Goal: Task Accomplishment & Management: Use online tool/utility

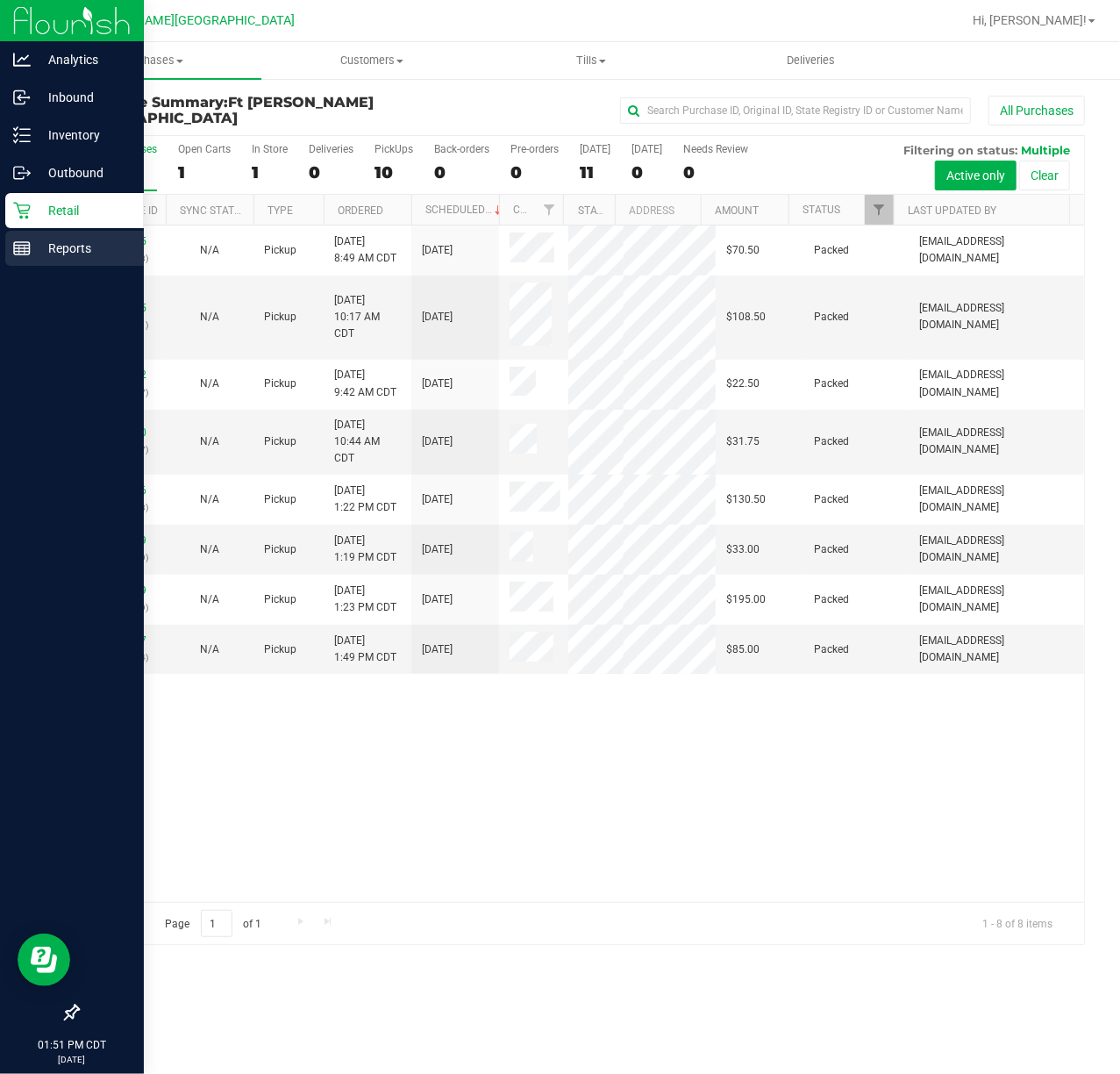
click at [29, 244] on rect at bounding box center [21, 248] width 15 height 12
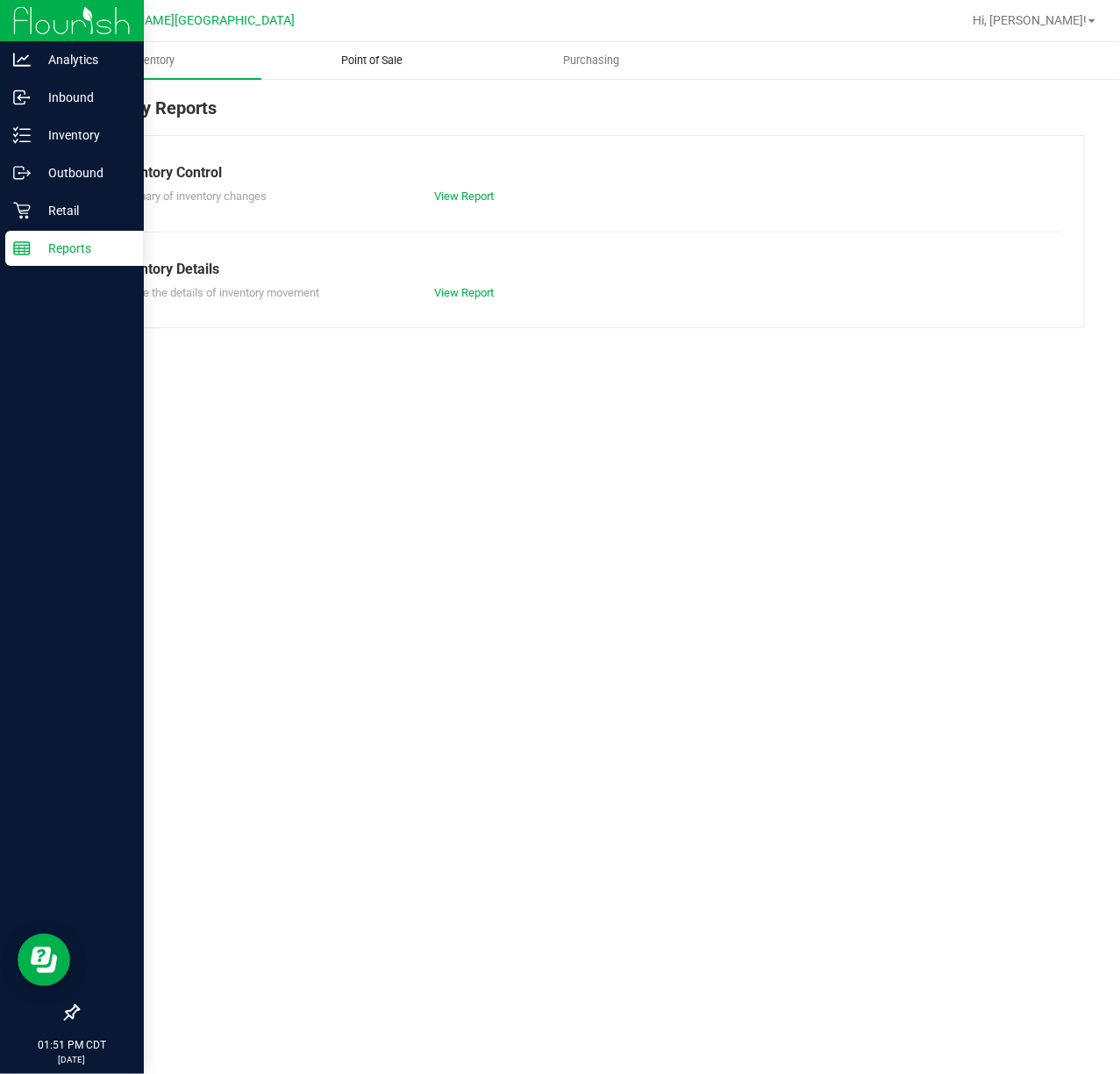
click at [394, 70] on uib-tab-heading "Point of Sale" at bounding box center [371, 60] width 218 height 36
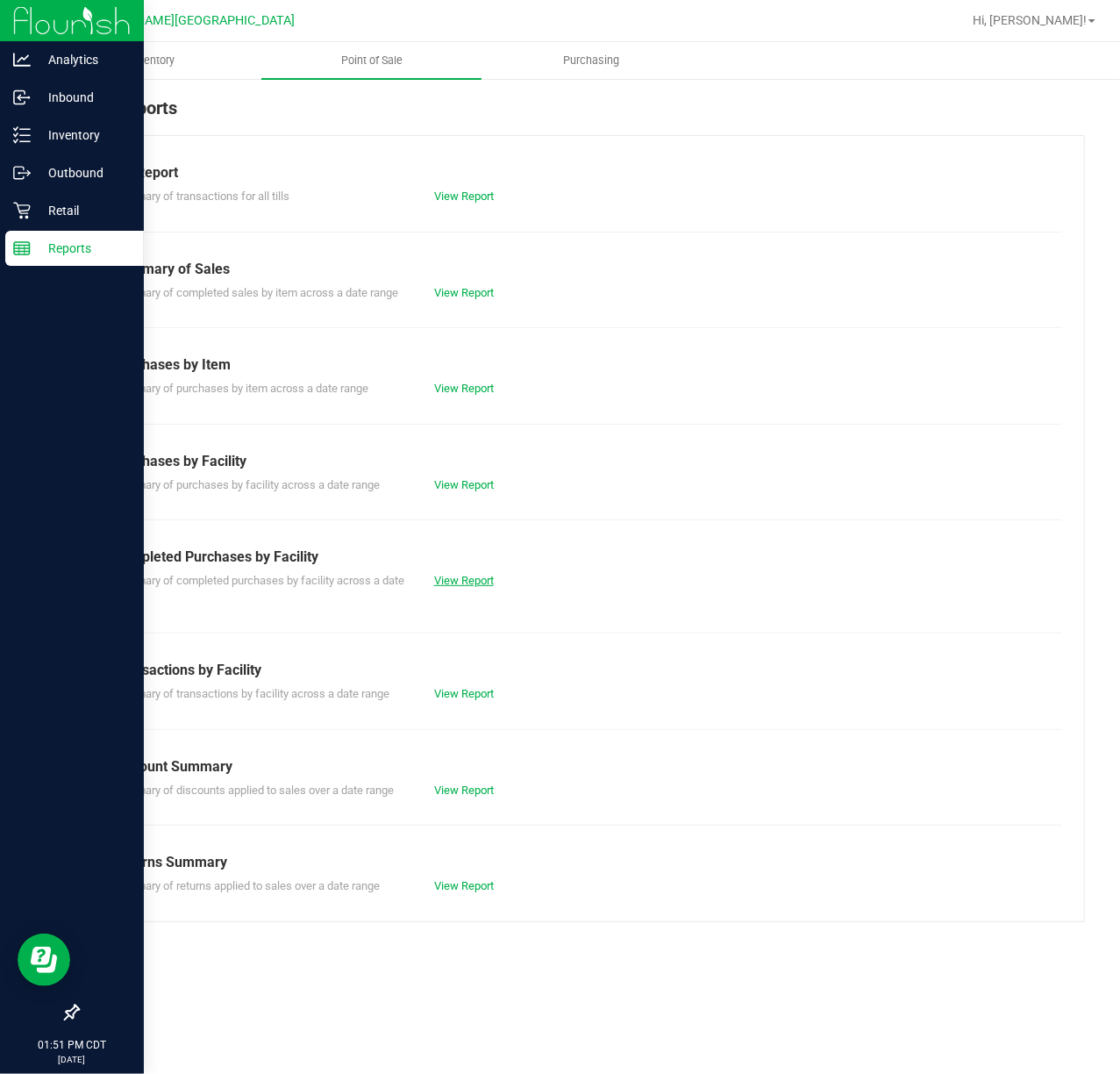
click at [474, 579] on link "View Report" at bounding box center [464, 580] width 60 height 13
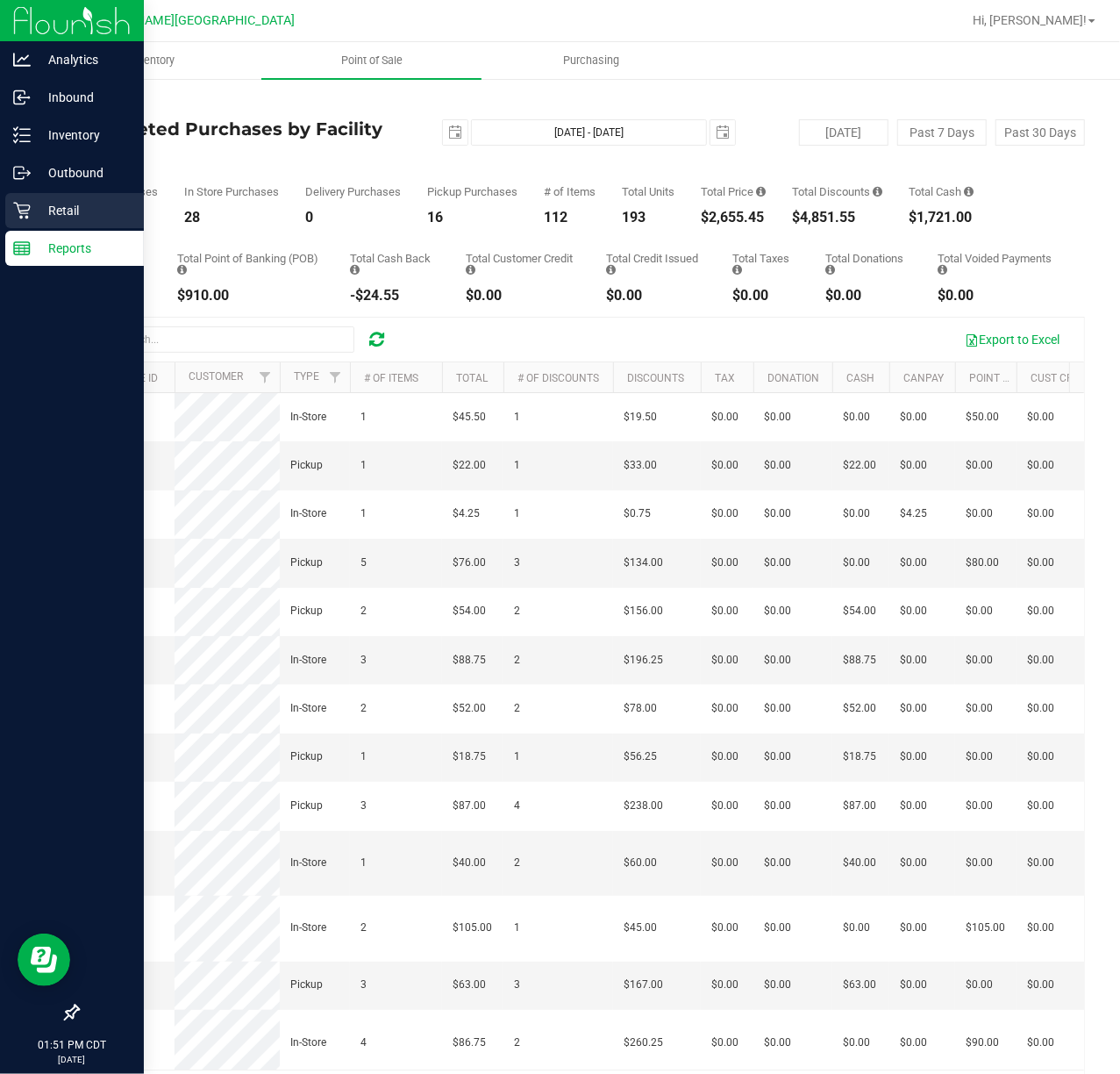
click at [36, 216] on p "Retail" at bounding box center [84, 210] width 106 height 21
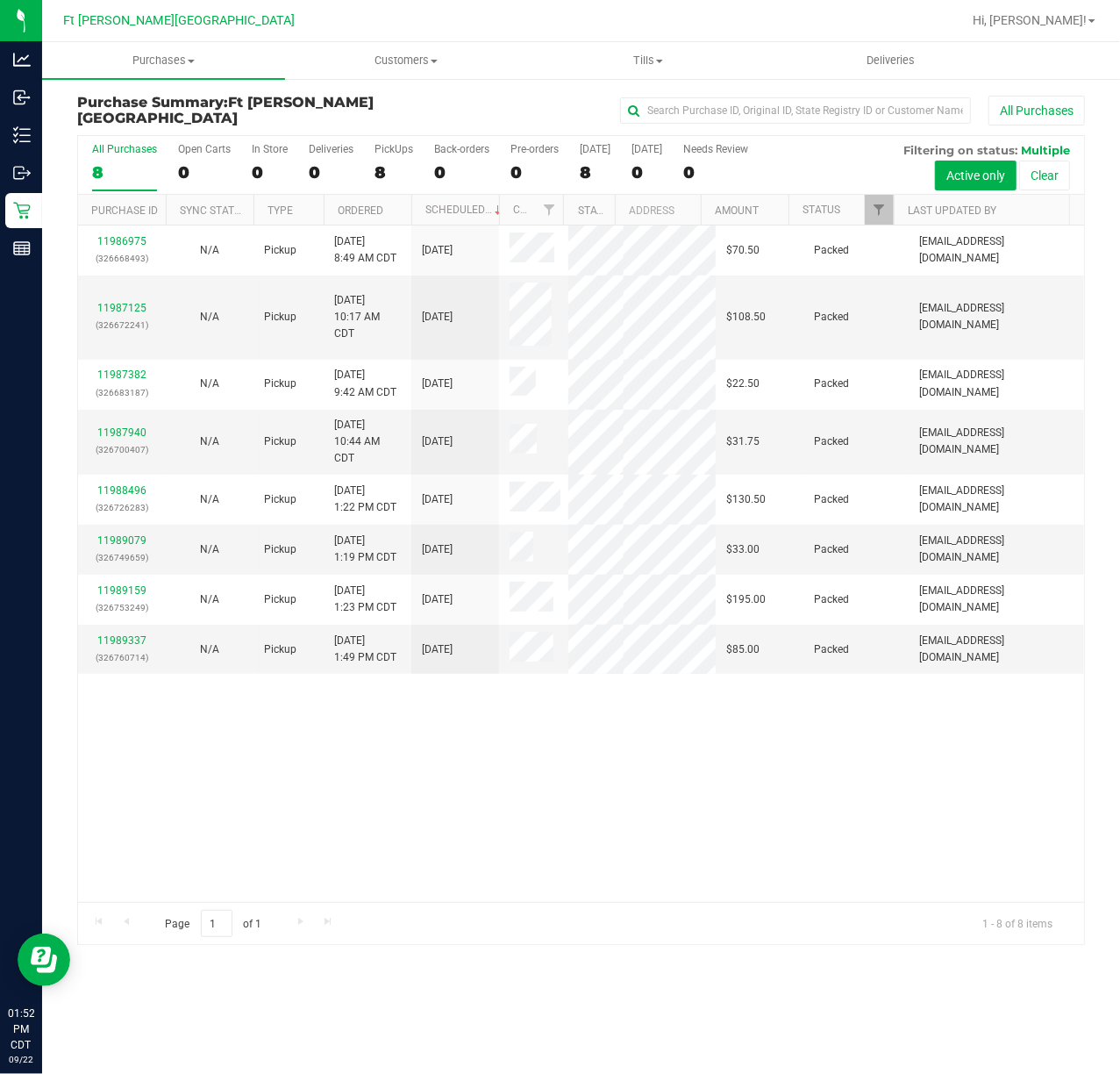
click at [674, 847] on div "11986975 (326668493) N/A Pickup [DATE] 8:49 AM CDT 9/22/2025 $70.50 Packed [EMA…" at bounding box center [581, 564] width 1006 height 677
click at [447, 835] on div "11986975 (326668493) N/A Pickup [DATE] 8:49 AM CDT 9/22/2025 $70.50 Packed [EMA…" at bounding box center [581, 564] width 1006 height 677
click at [507, 765] on div "11986975 (326668493) N/A Pickup [DATE] 8:49 AM CDT 9/22/2025 $70.50 Packed [EMA…" at bounding box center [581, 564] width 1006 height 677
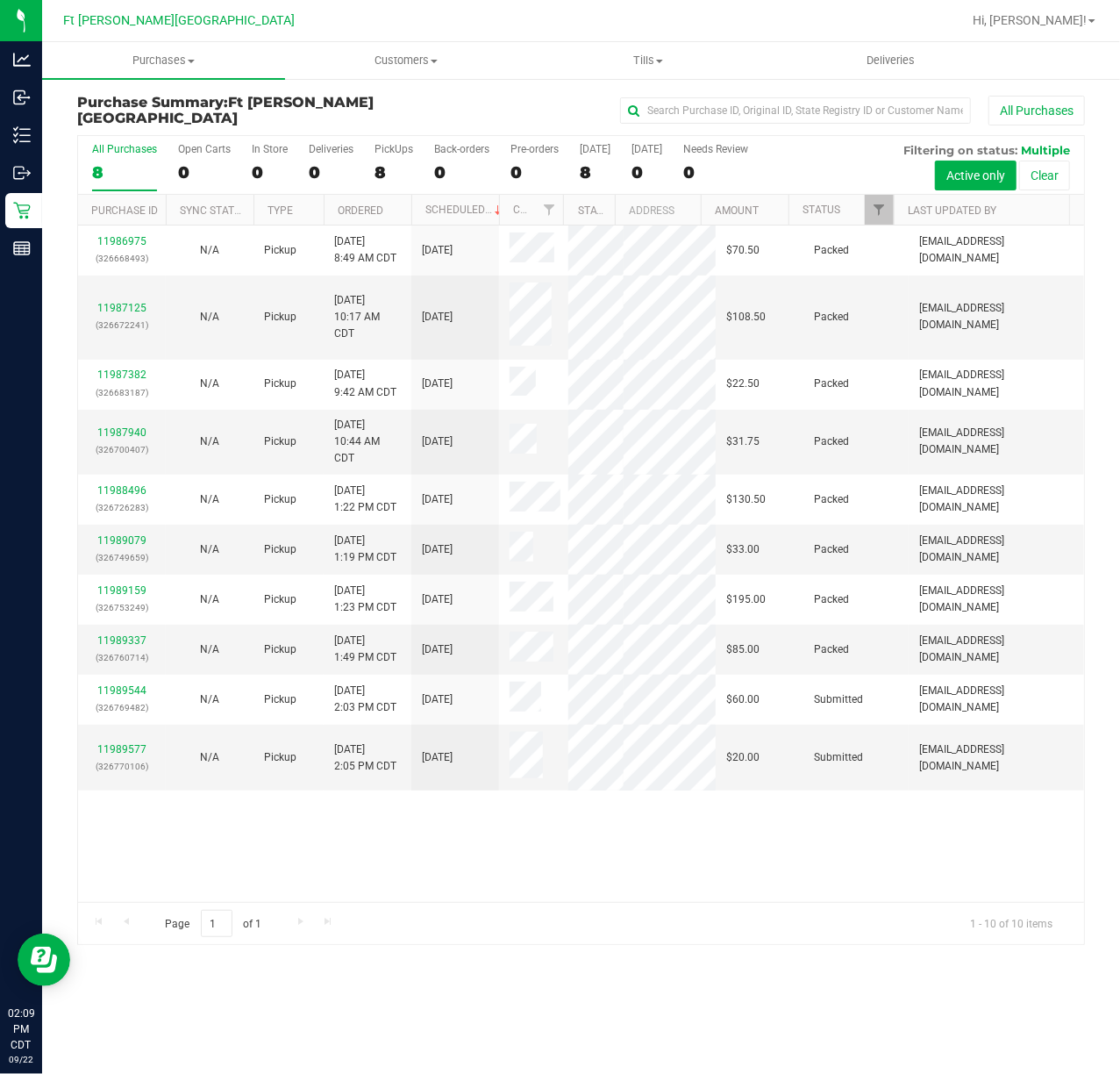
click at [520, 872] on div "11986975 (326668493) N/A Pickup [DATE] 8:49 AM CDT 9/22/2025 $70.50 Packed [EMA…" at bounding box center [581, 564] width 1006 height 677
click at [414, 825] on div "11986975 (326668493) N/A Pickup [DATE] 8:49 AM CDT 9/22/2025 $70.50 Packed [EMA…" at bounding box center [581, 564] width 1006 height 677
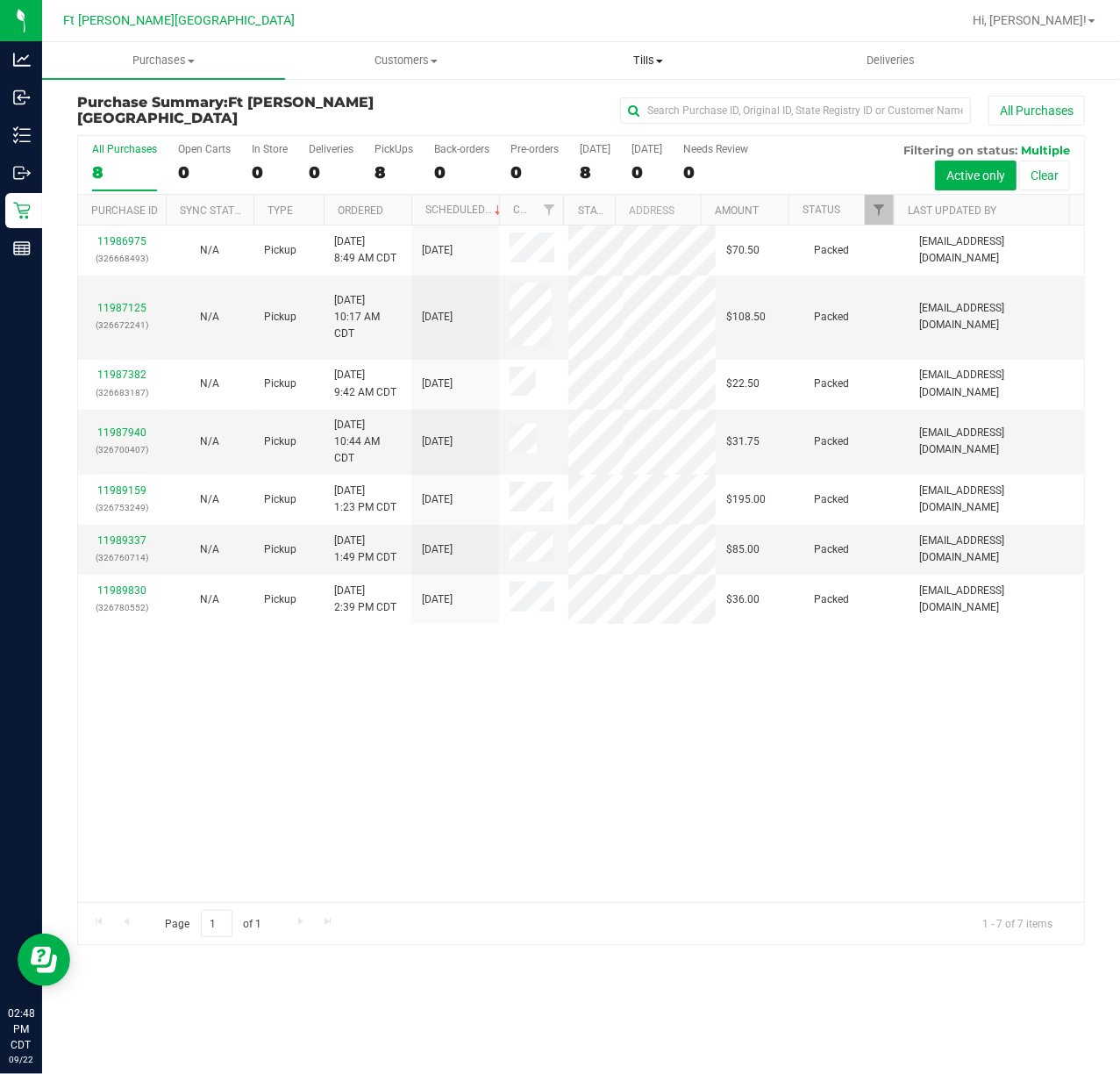
click at [675, 53] on span "Tills" at bounding box center [648, 60] width 241 height 15
click at [573, 104] on span "Manage tills" at bounding box center [586, 106] width 118 height 15
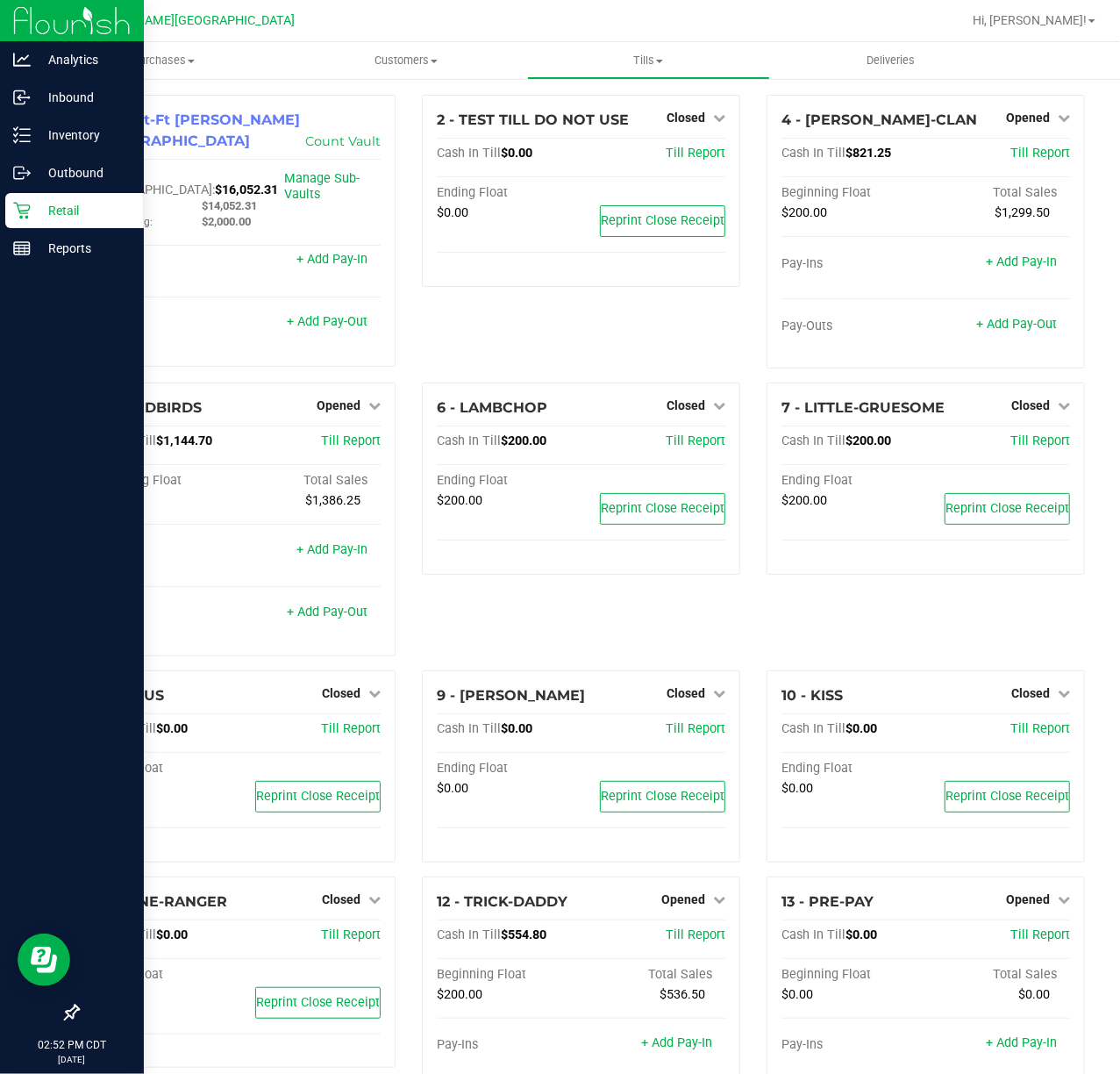
click at [33, 205] on p "Retail" at bounding box center [84, 210] width 106 height 21
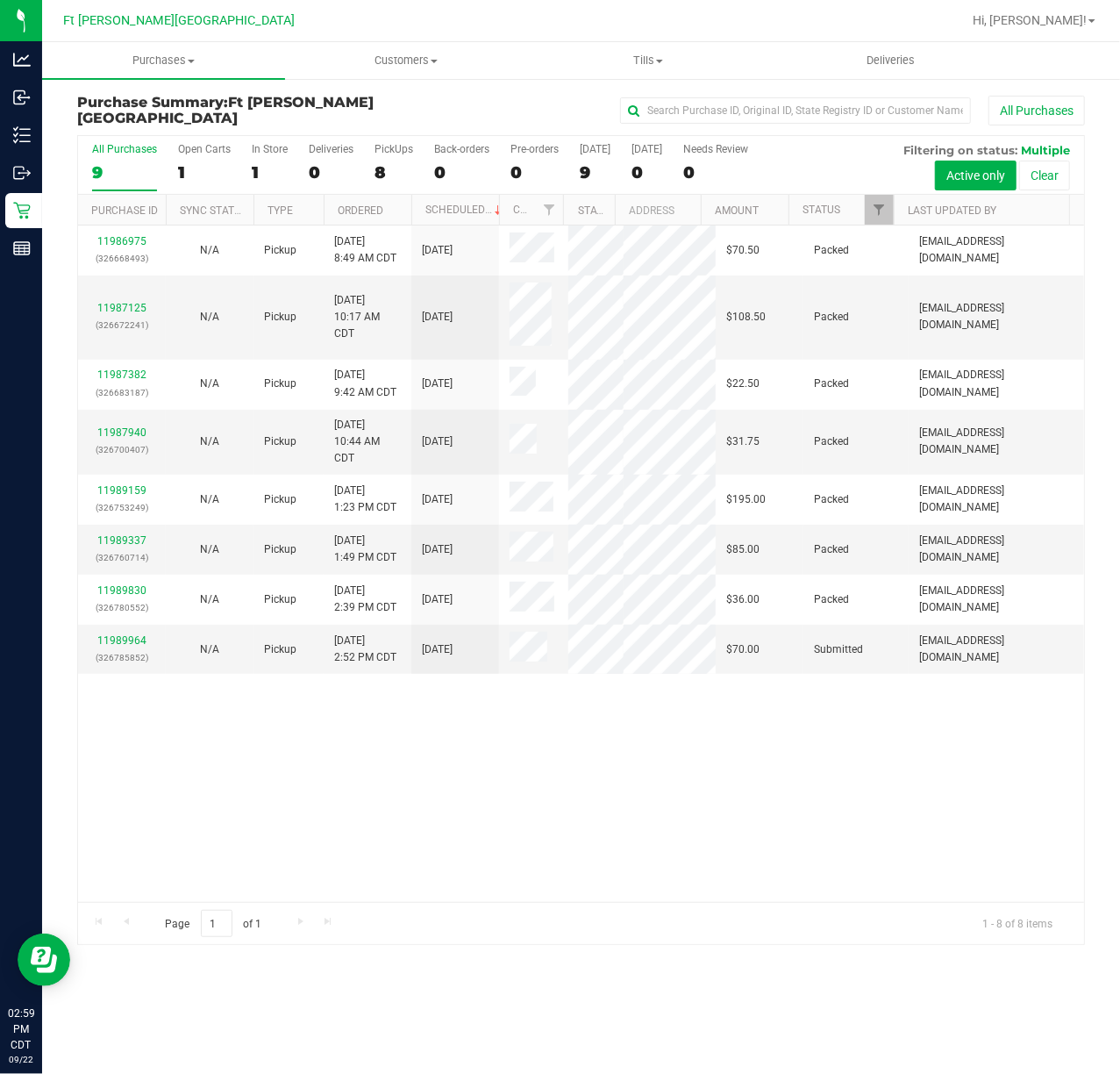
click at [540, 705] on div "11986975 (326668493) N/A Pickup [DATE] 8:49 AM CDT 9/22/2025 $70.50 Packed [EMA…" at bounding box center [581, 564] width 1006 height 677
click at [141, 635] on link "11989964" at bounding box center [122, 639] width 49 height 12
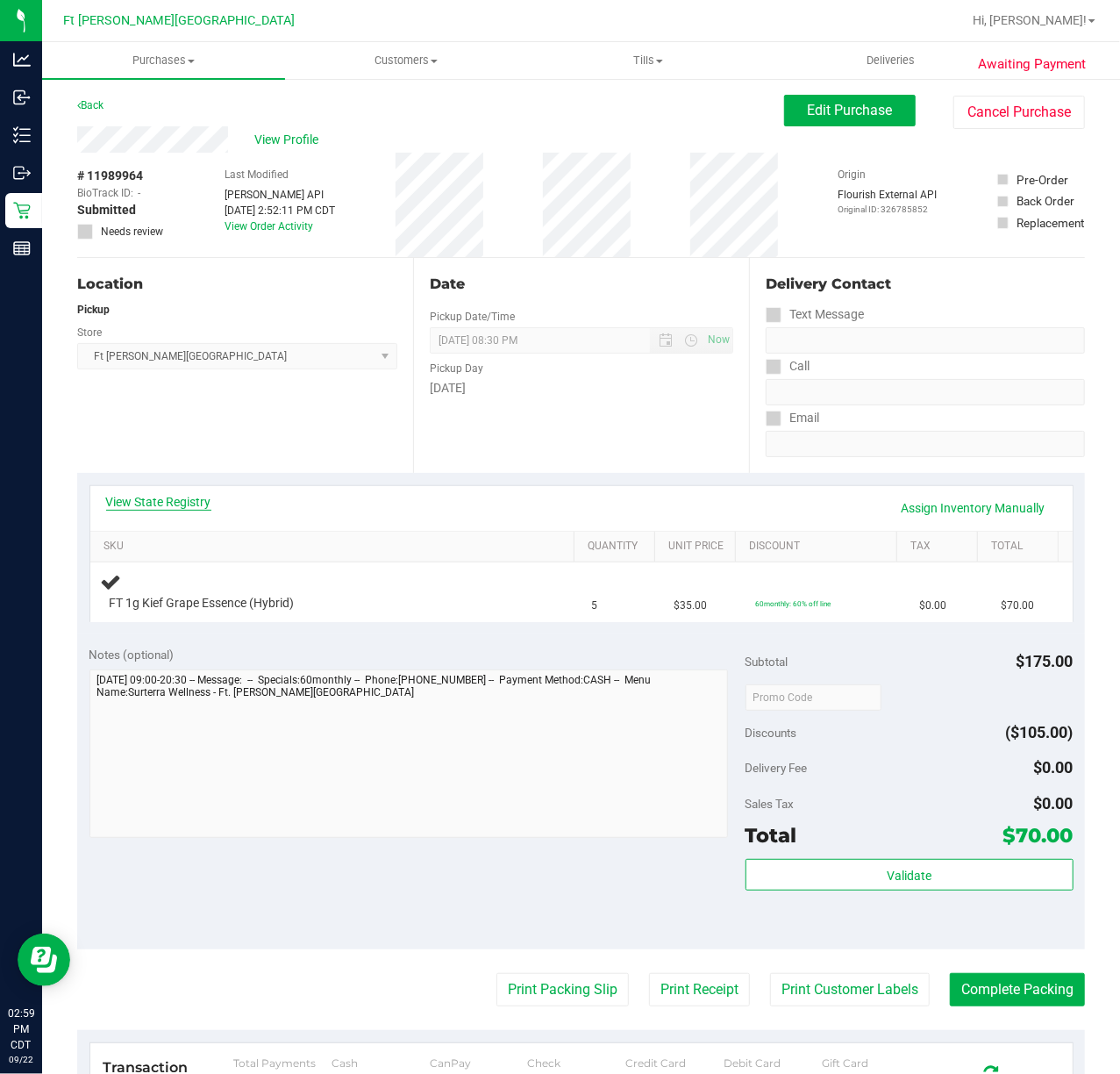
click at [170, 493] on link "View State Registry" at bounding box center [159, 501] width 106 height 17
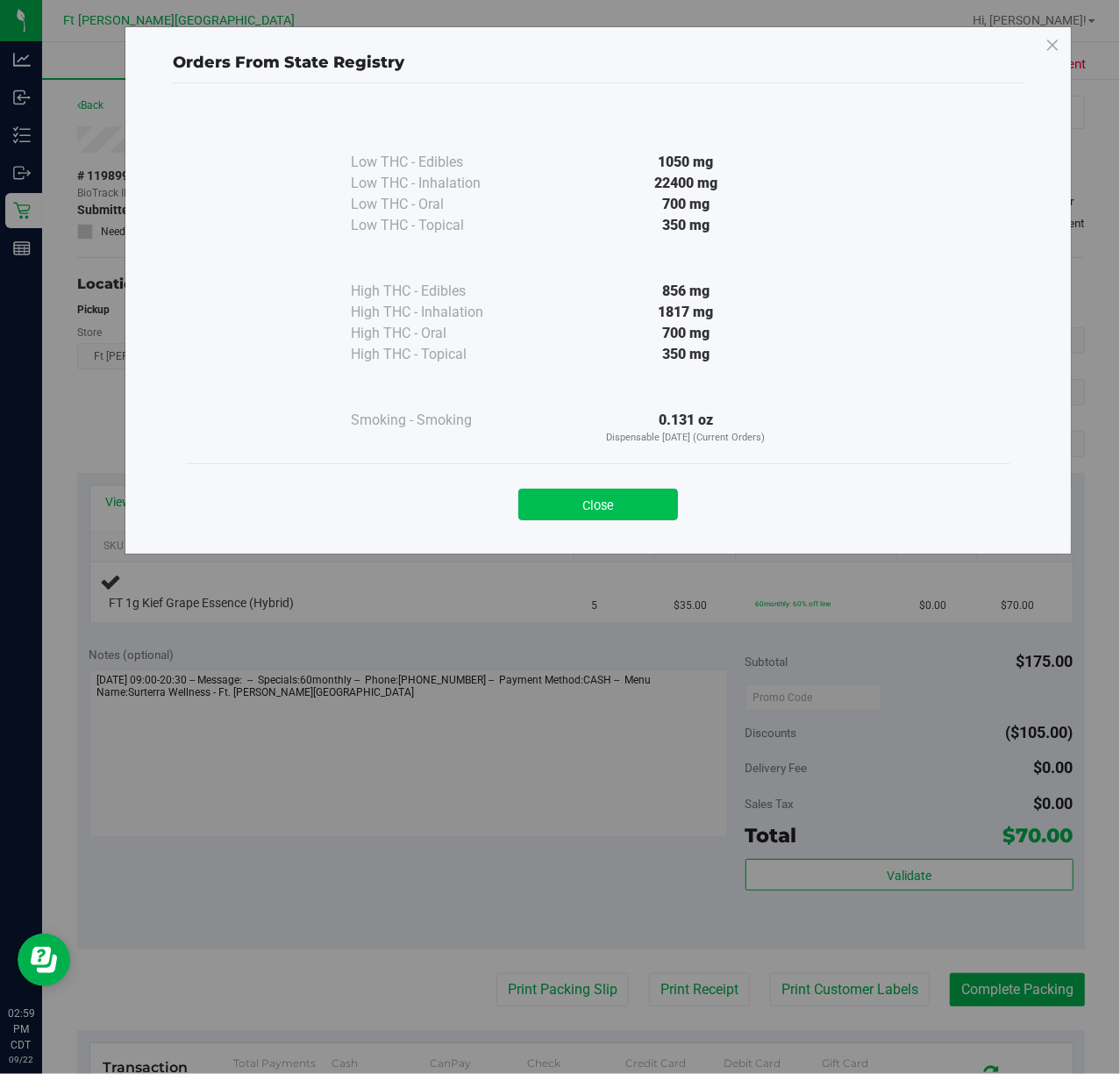
click at [601, 507] on button "Close" at bounding box center [597, 505] width 159 height 32
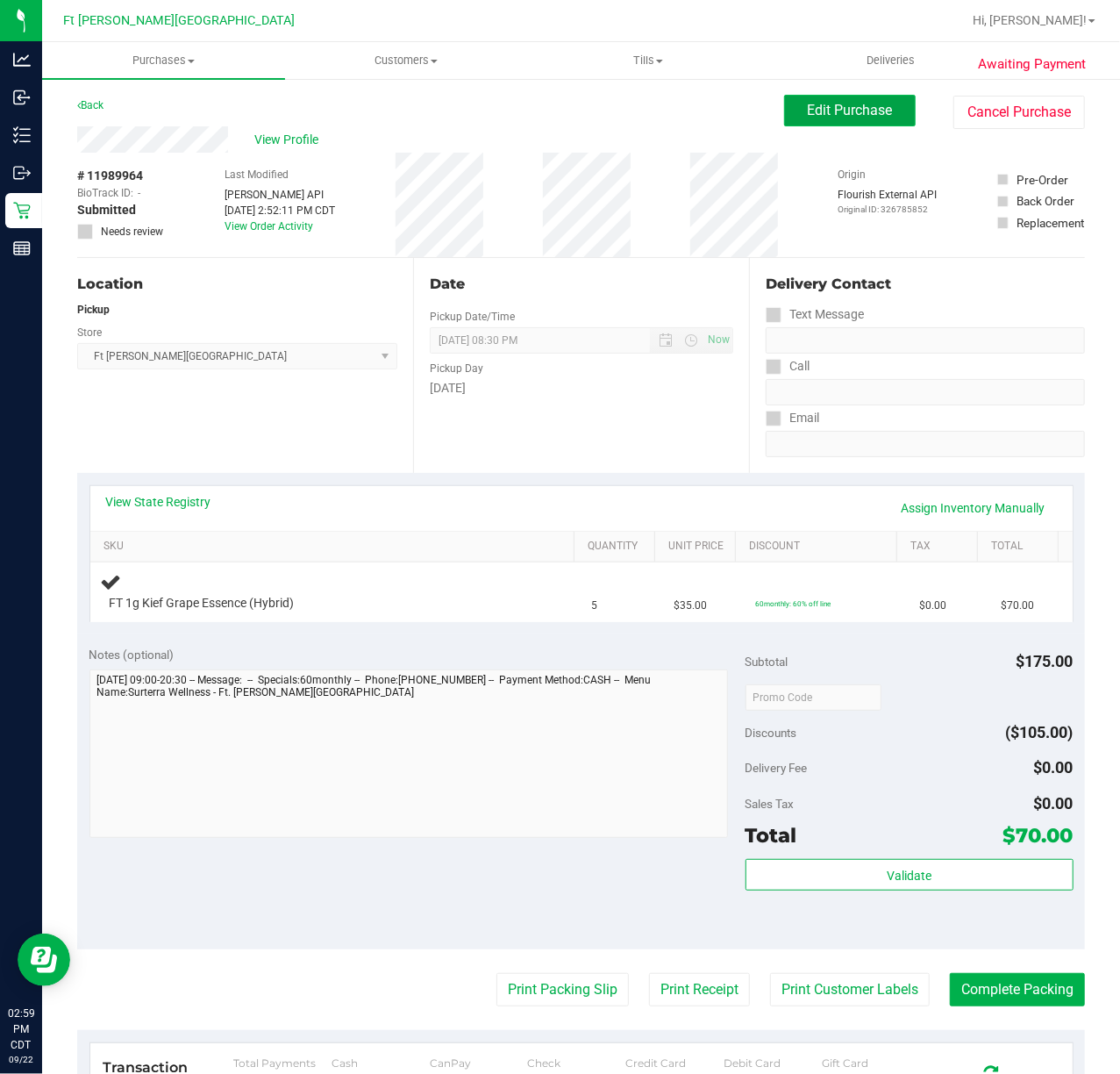
click at [830, 106] on span "Edit Purchase" at bounding box center [850, 110] width 85 height 16
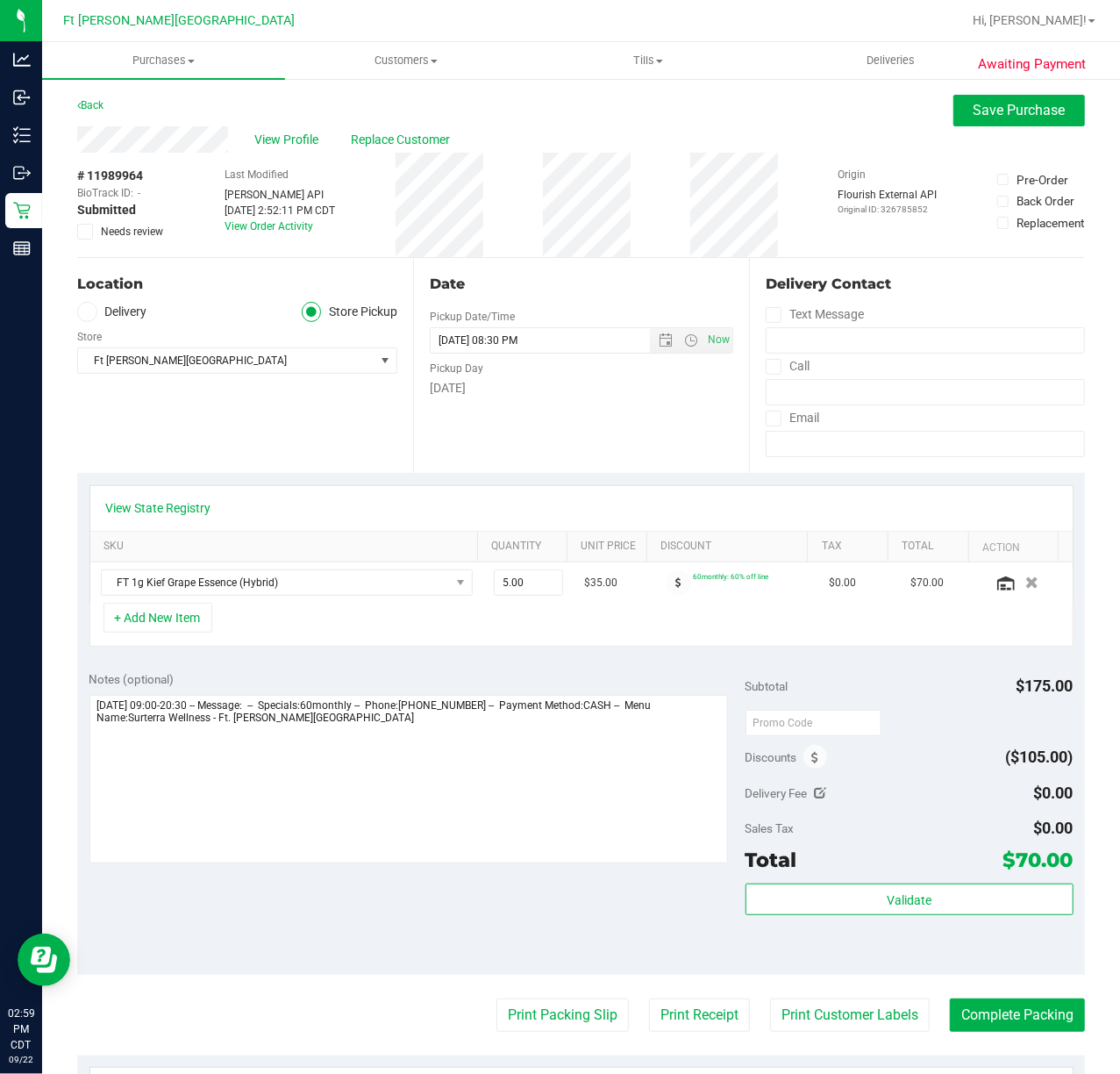
drag, startPoint x: 78, startPoint y: 231, endPoint x: 87, endPoint y: 228, distance: 9.5
click at [79, 231] on span at bounding box center [85, 231] width 15 height 15
click at [87, 231] on icon at bounding box center [86, 231] width 12 height 0
click at [0, 0] on input "Needs review" at bounding box center [0, 0] width 0 height 0
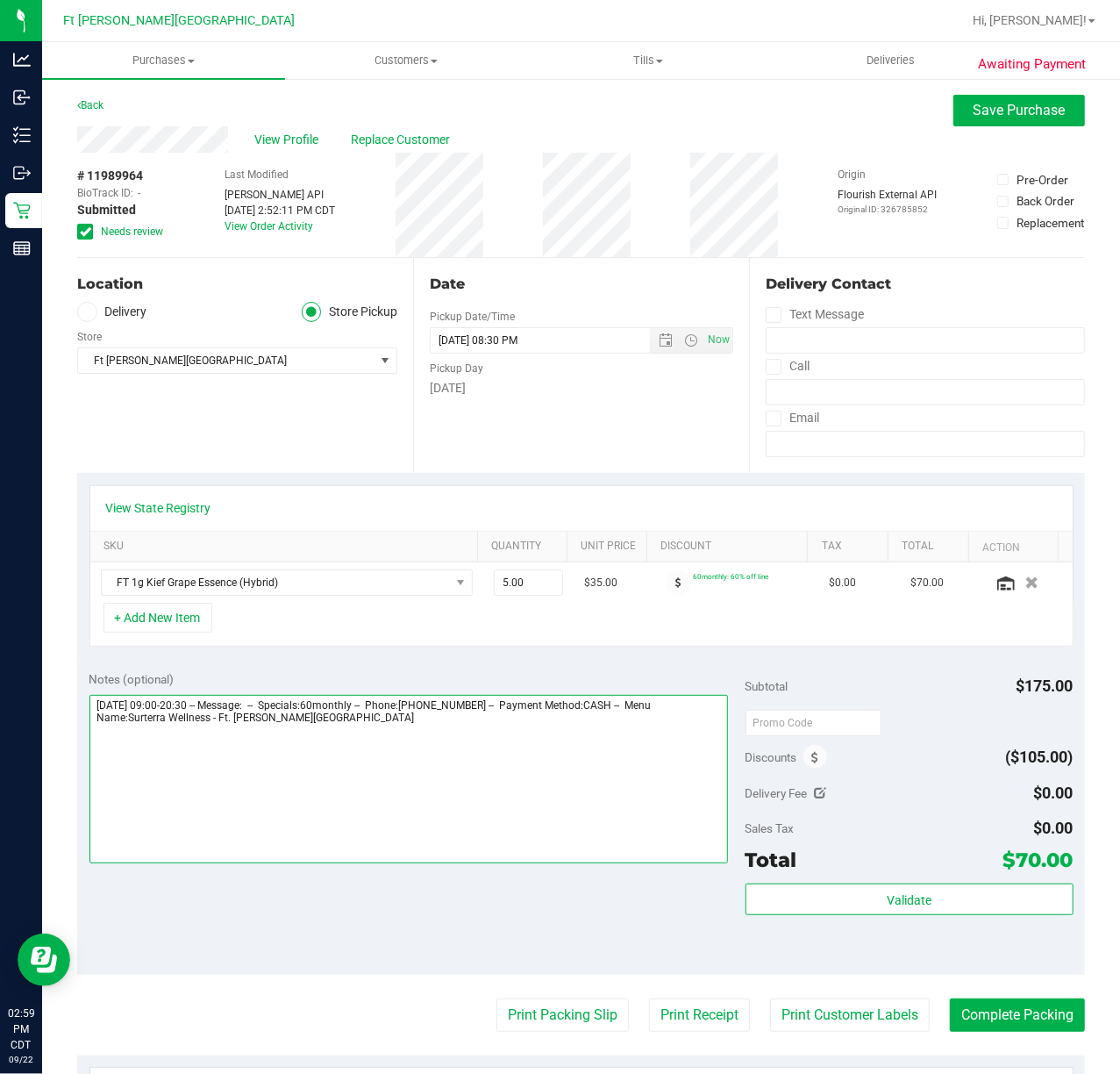
click at [376, 780] on textarea at bounding box center [408, 779] width 638 height 169
type textarea "[DATE] 09:00-20:30 -- Message: -- Specials:60monthly -- Phone:[PHONE_NUMBER] --…"
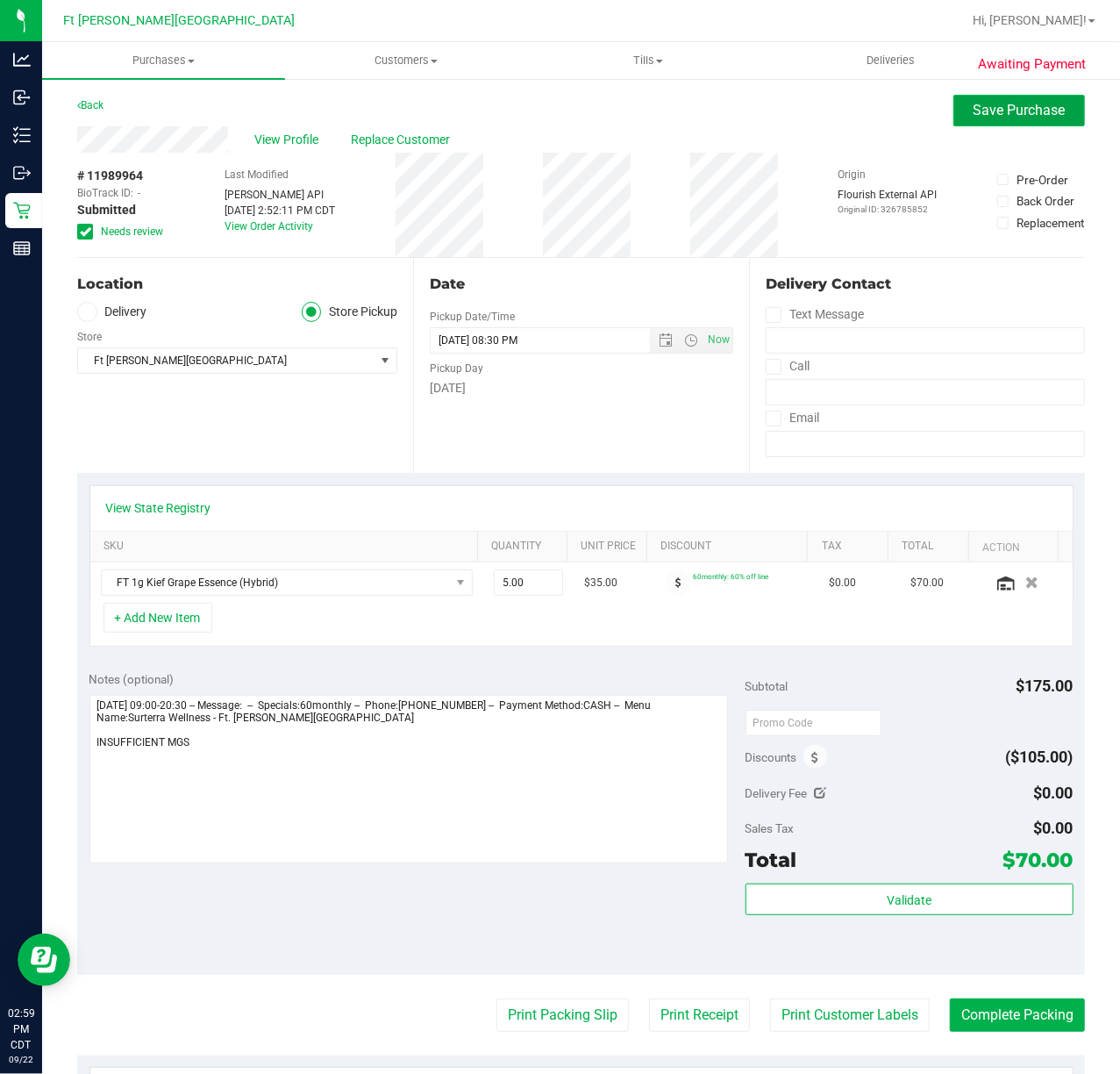
click at [990, 98] on button "Save Purchase" at bounding box center [1019, 110] width 131 height 32
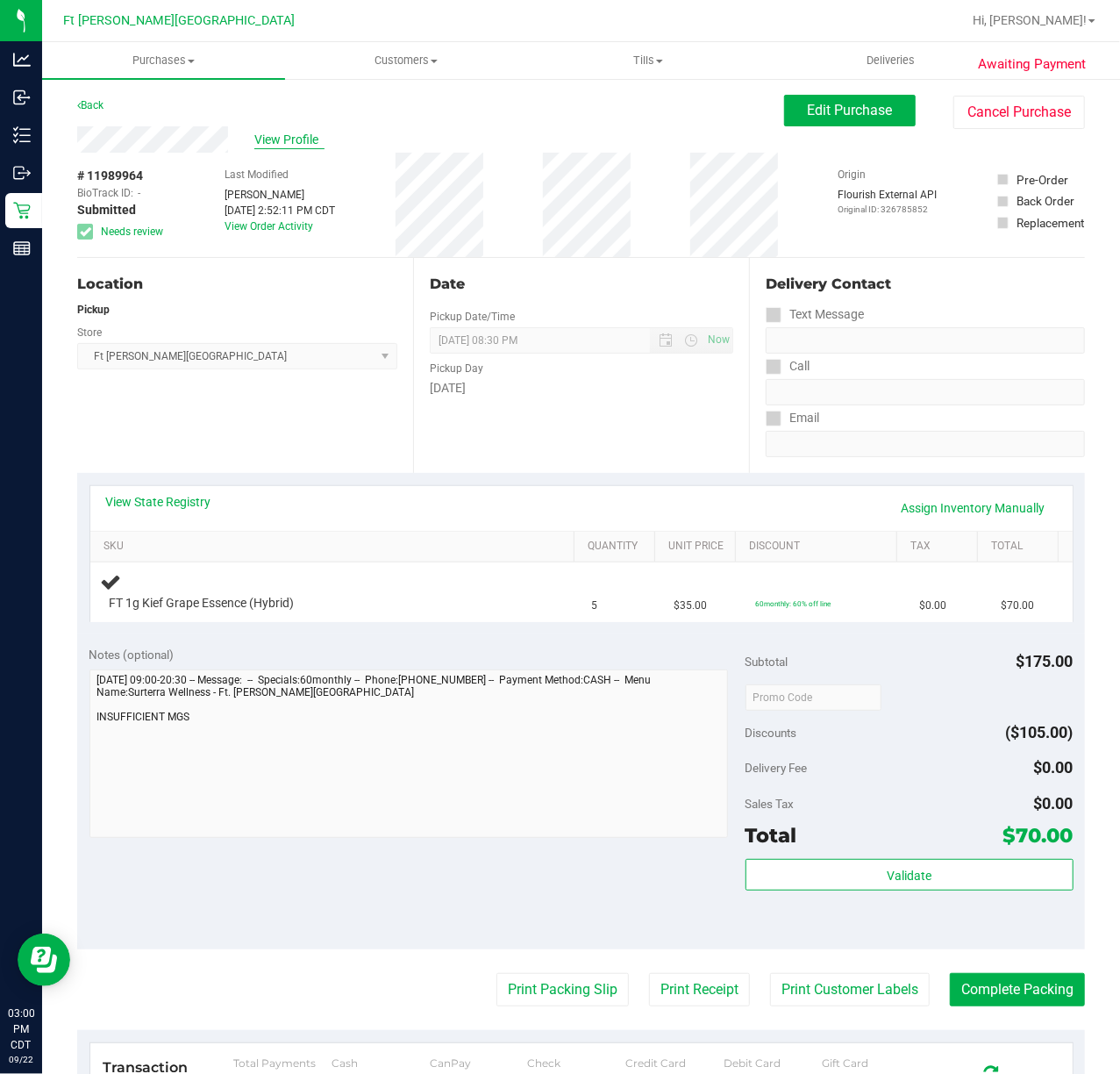
click at [279, 131] on span "View Profile" at bounding box center [289, 140] width 70 height 18
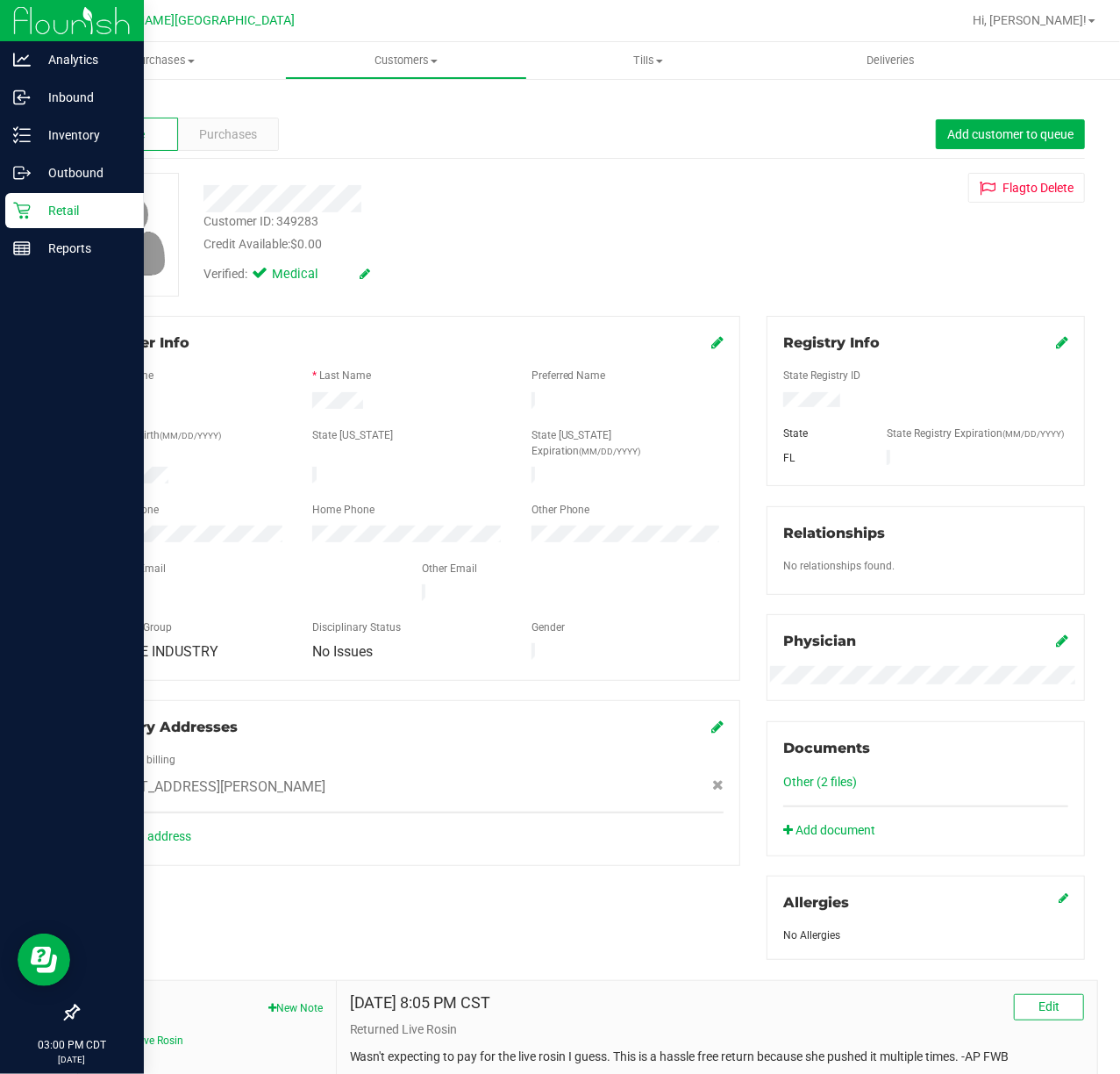
click at [34, 216] on p "Retail" at bounding box center [84, 210] width 106 height 21
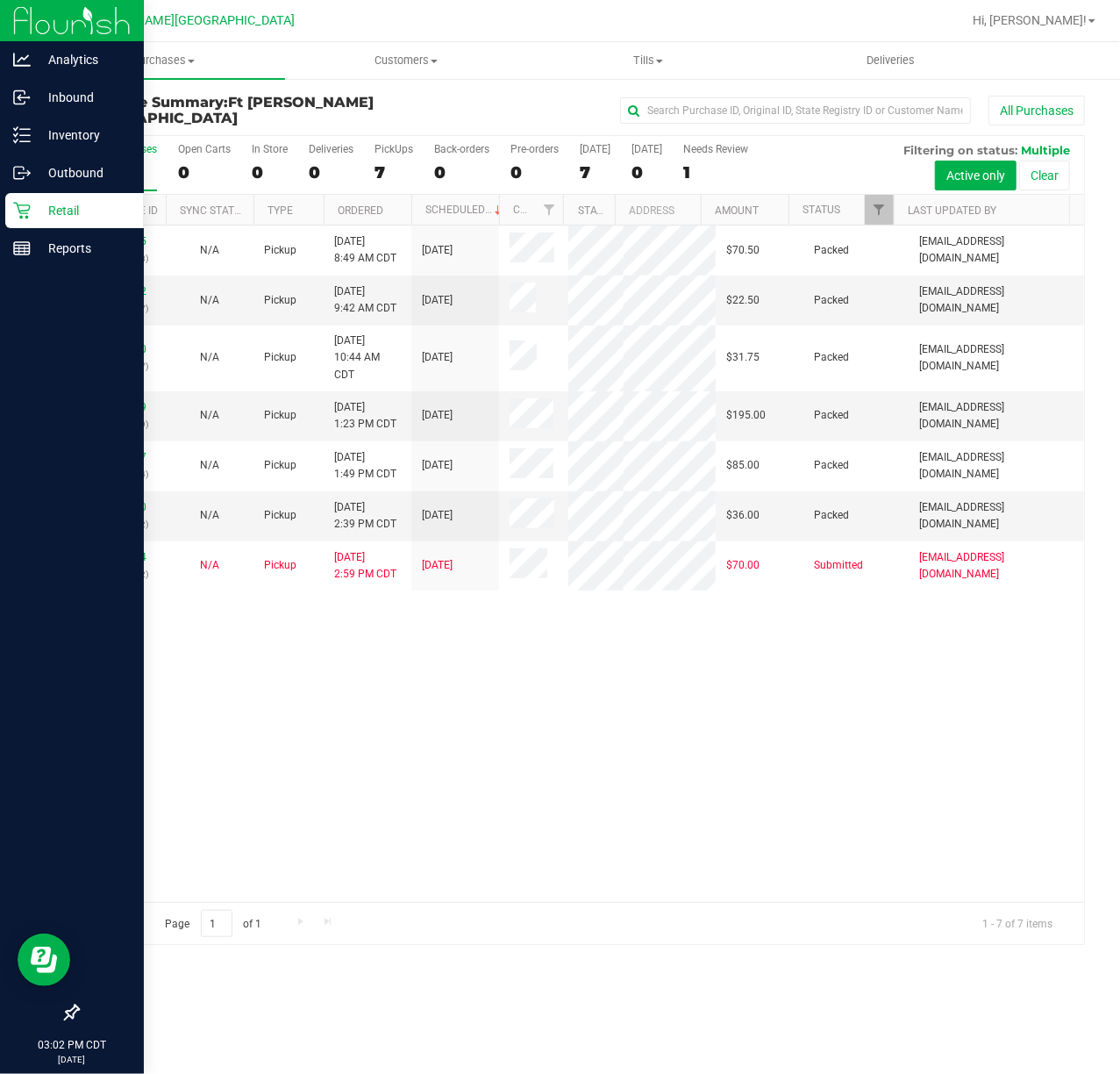
click at [18, 209] on icon at bounding box center [21, 211] width 16 height 16
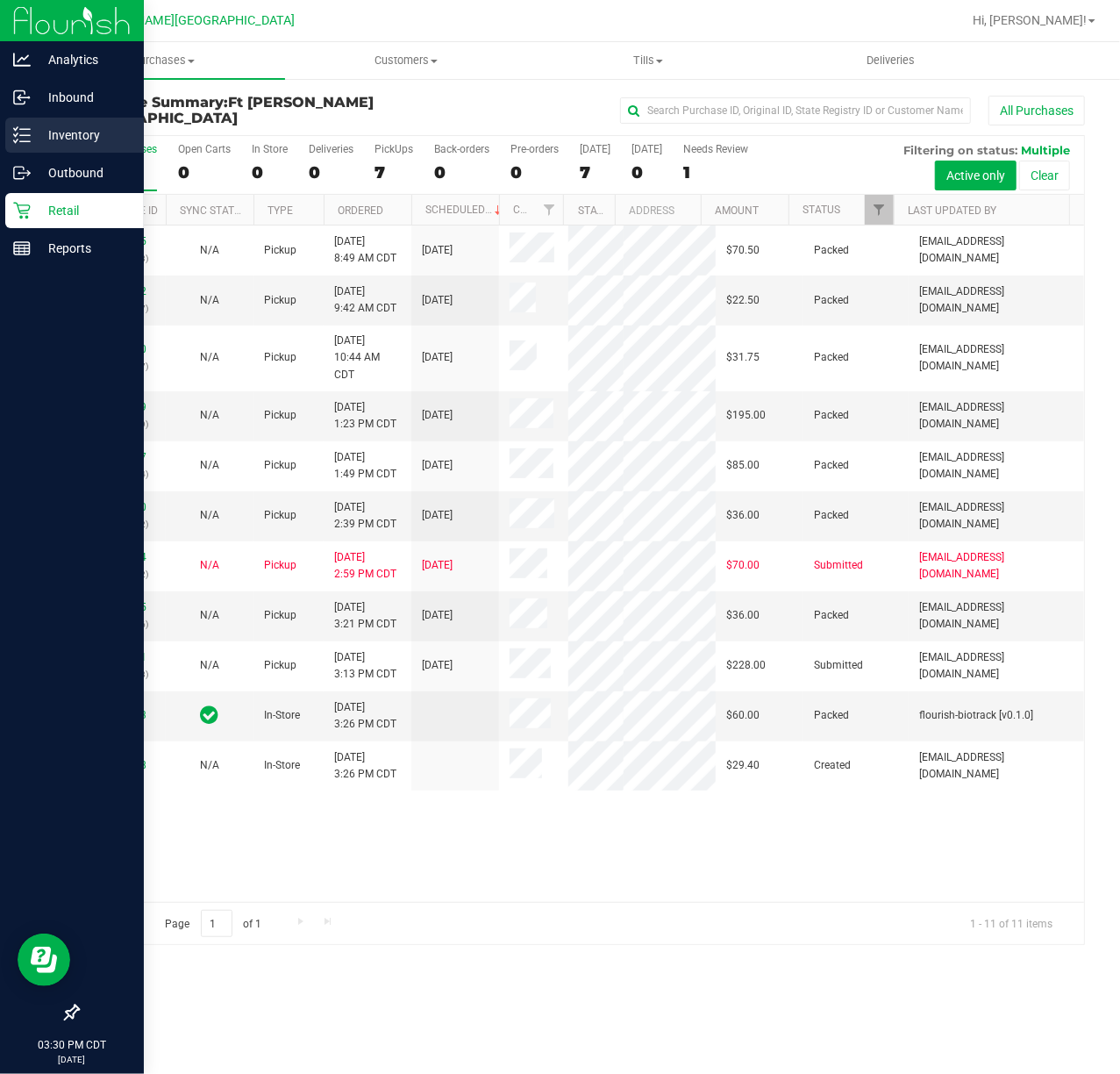
click at [39, 131] on p "Inventory" at bounding box center [84, 135] width 106 height 21
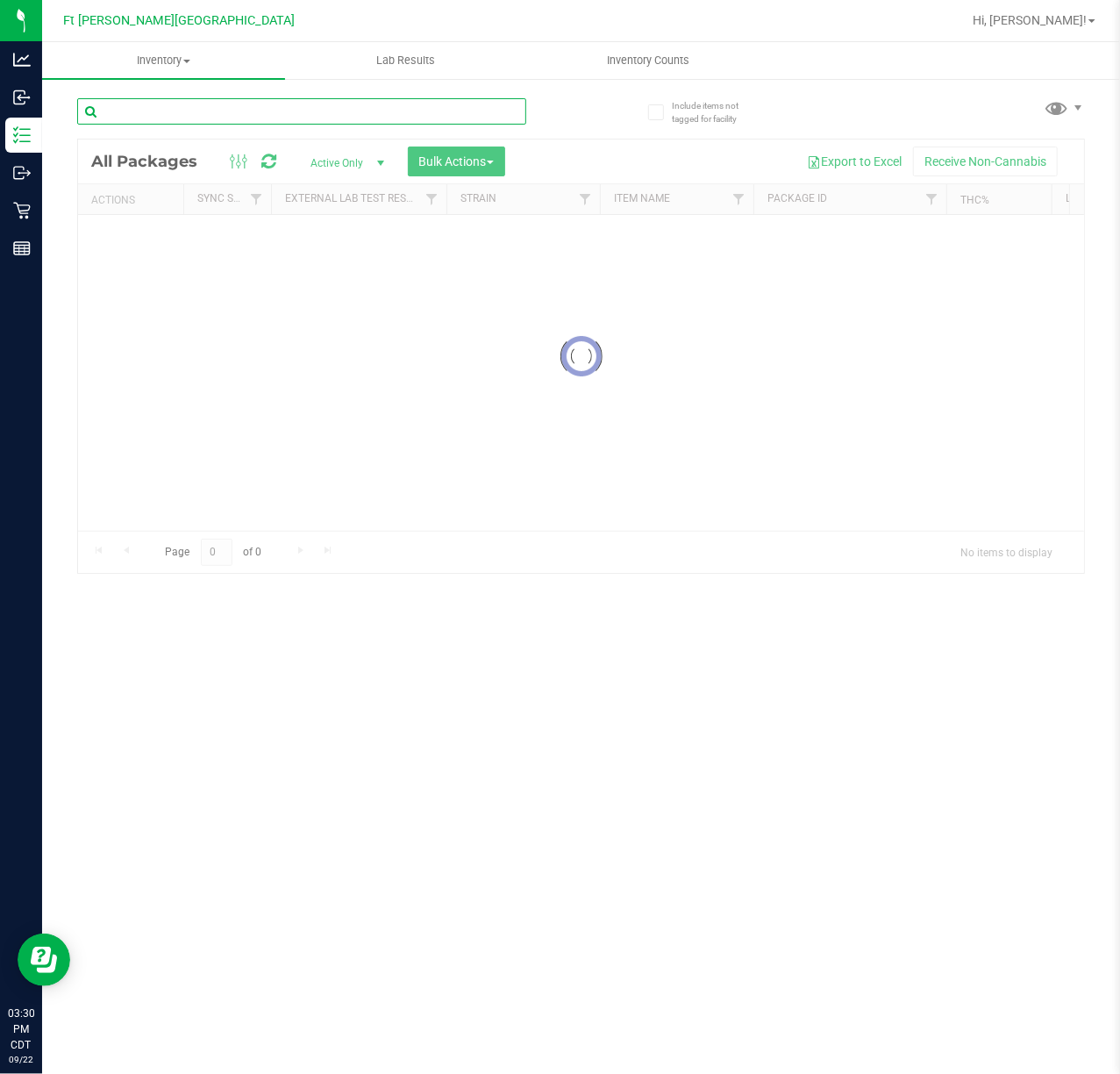
click at [146, 117] on input "text" at bounding box center [301, 111] width 449 height 26
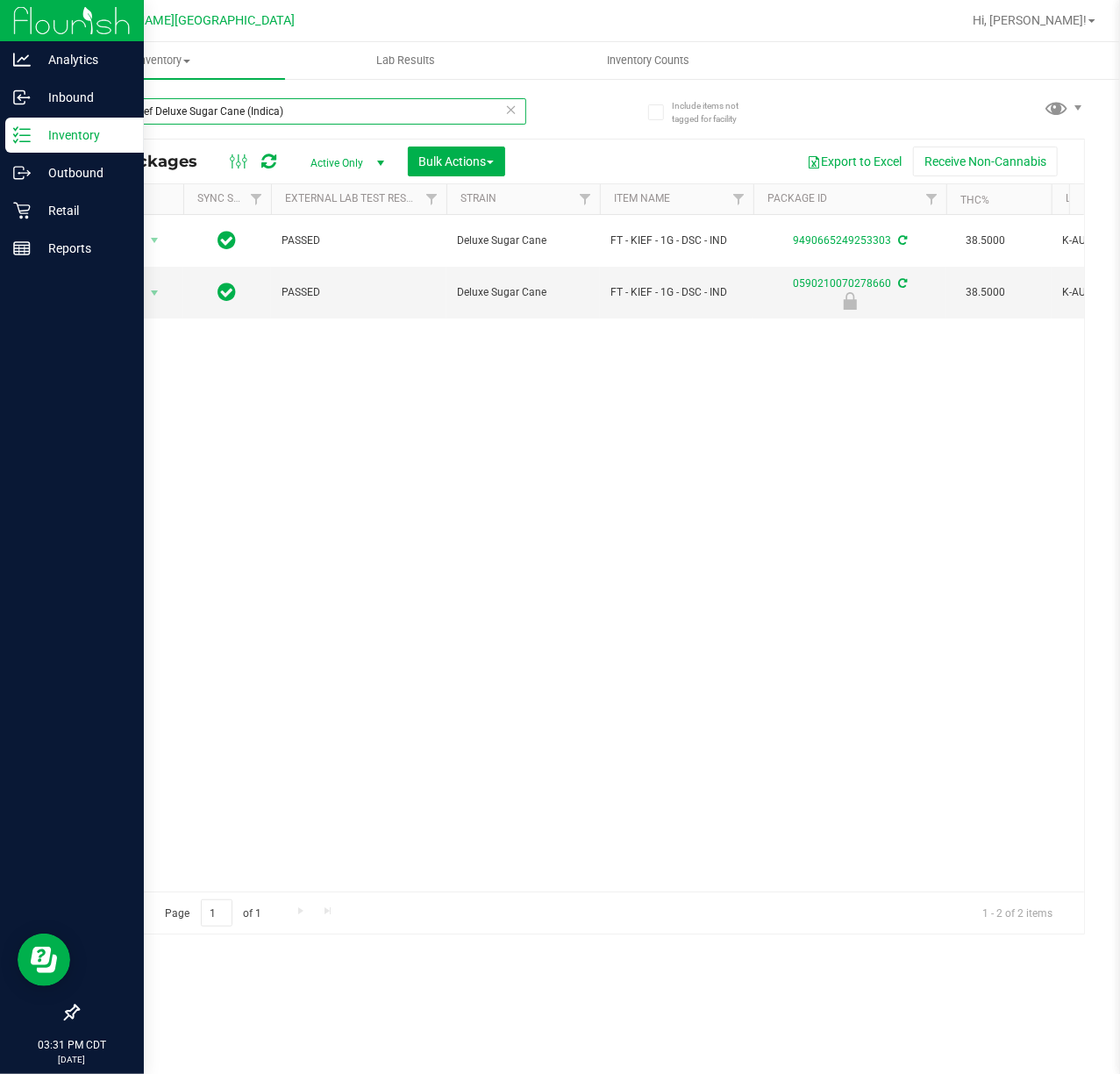
type input "FT 1g Kief Deluxe Sugar Cane (Indica)"
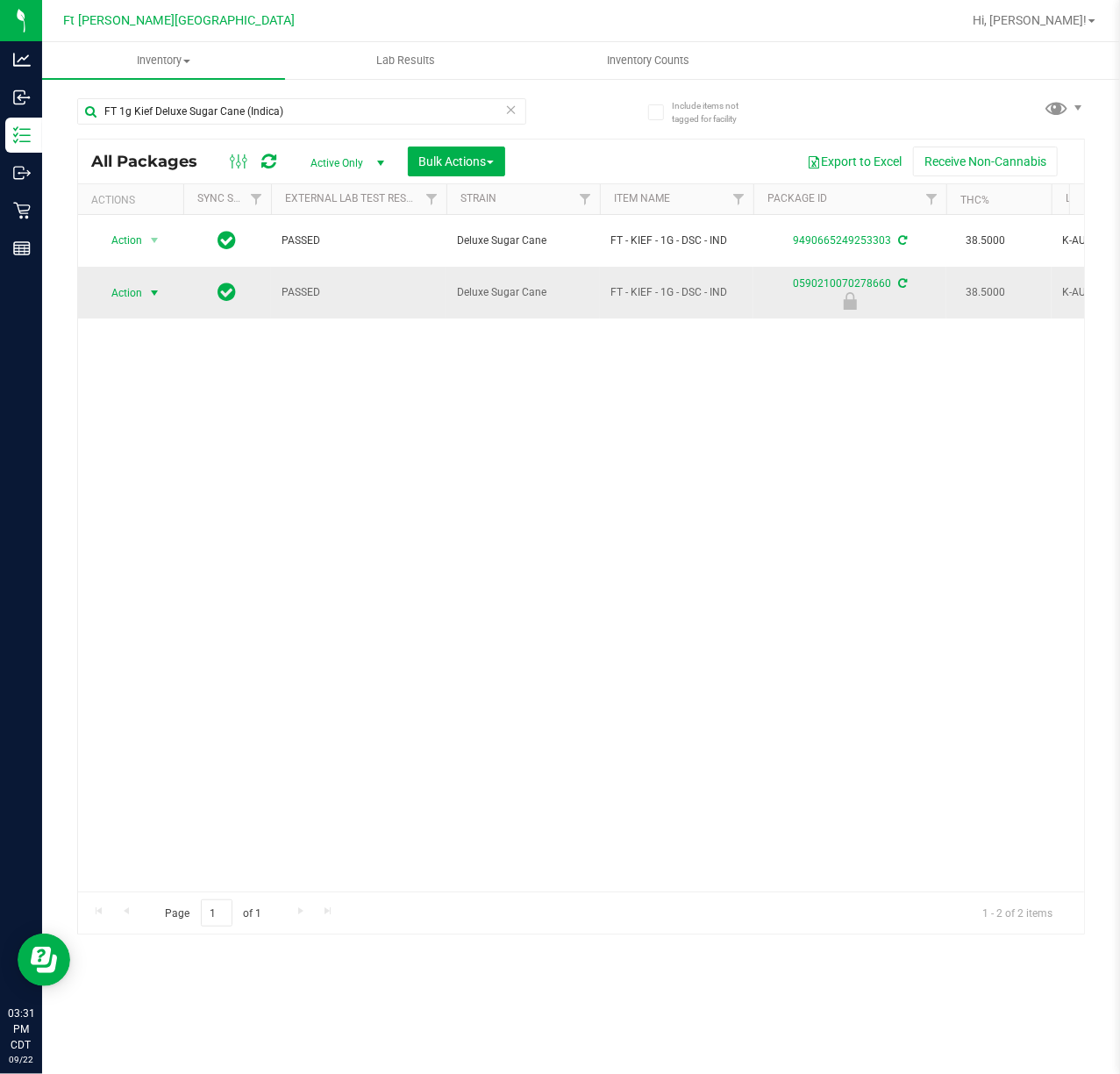
click at [159, 295] on span "select" at bounding box center [154, 292] width 14 height 14
click at [159, 514] on li "Unlock package" at bounding box center [153, 503] width 113 height 26
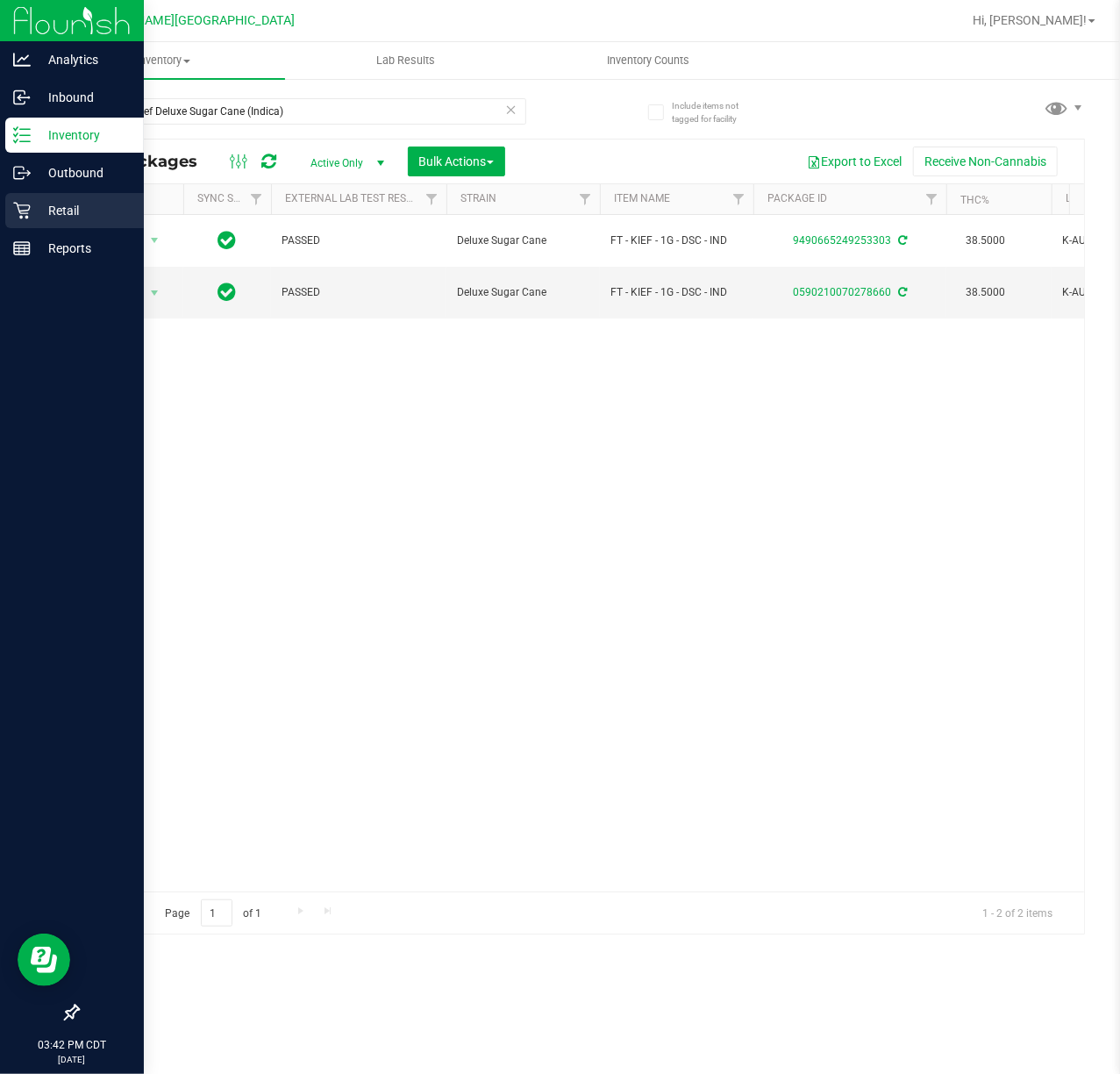
click at [23, 219] on icon at bounding box center [21, 210] width 17 height 17
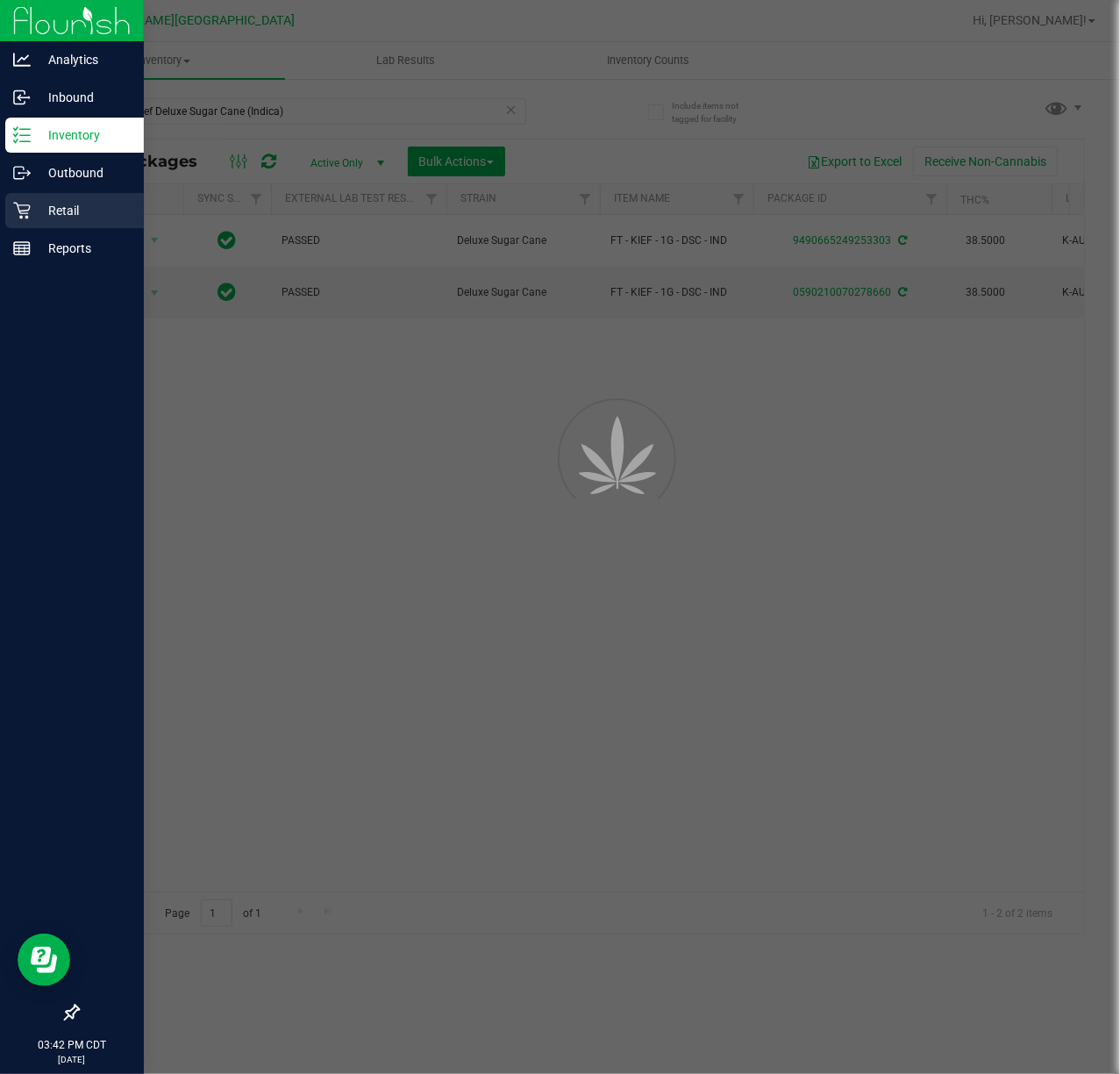
click at [23, 219] on icon at bounding box center [21, 210] width 17 height 17
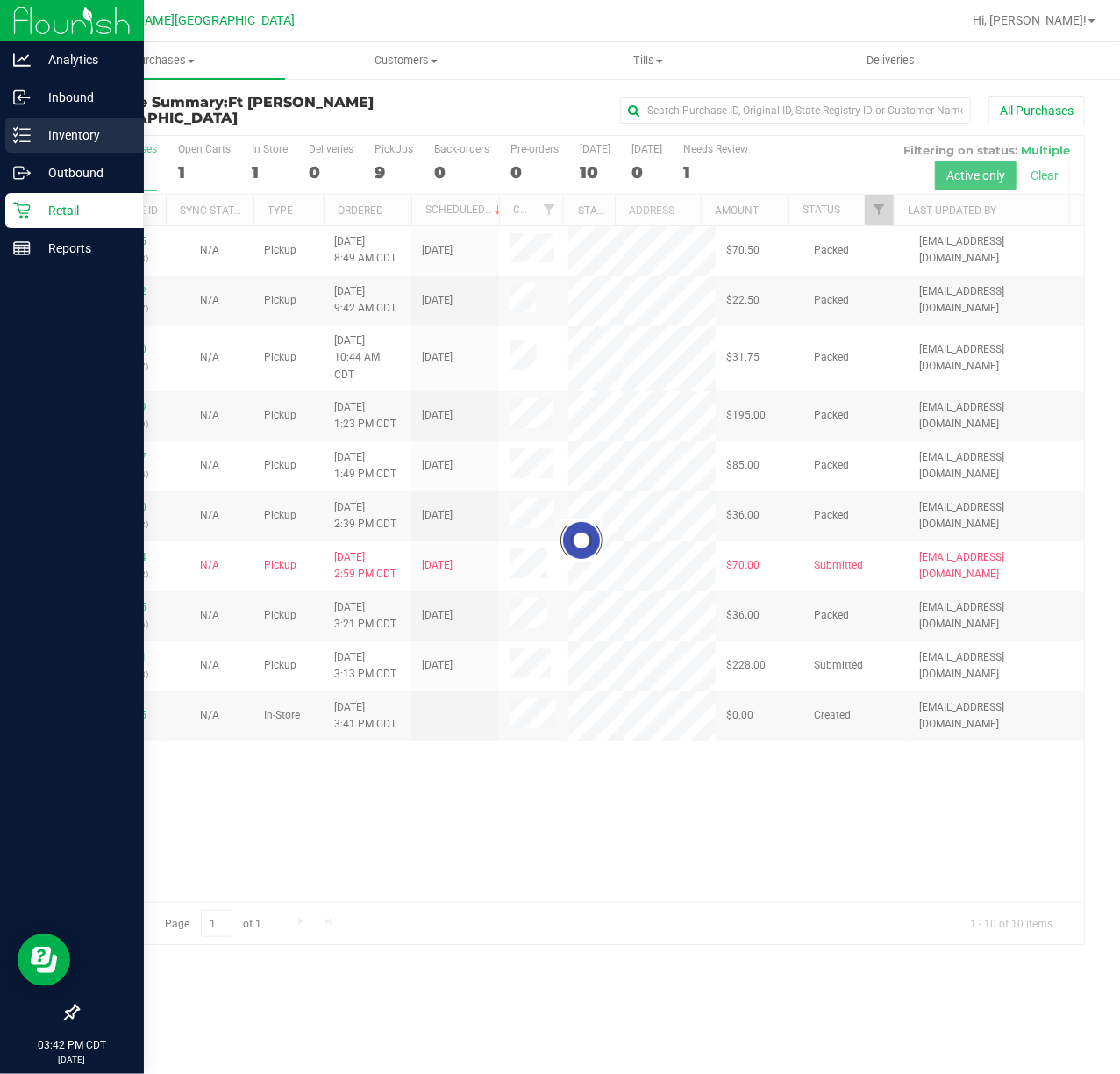
click at [21, 148] on div "Inventory" at bounding box center [75, 135] width 138 height 36
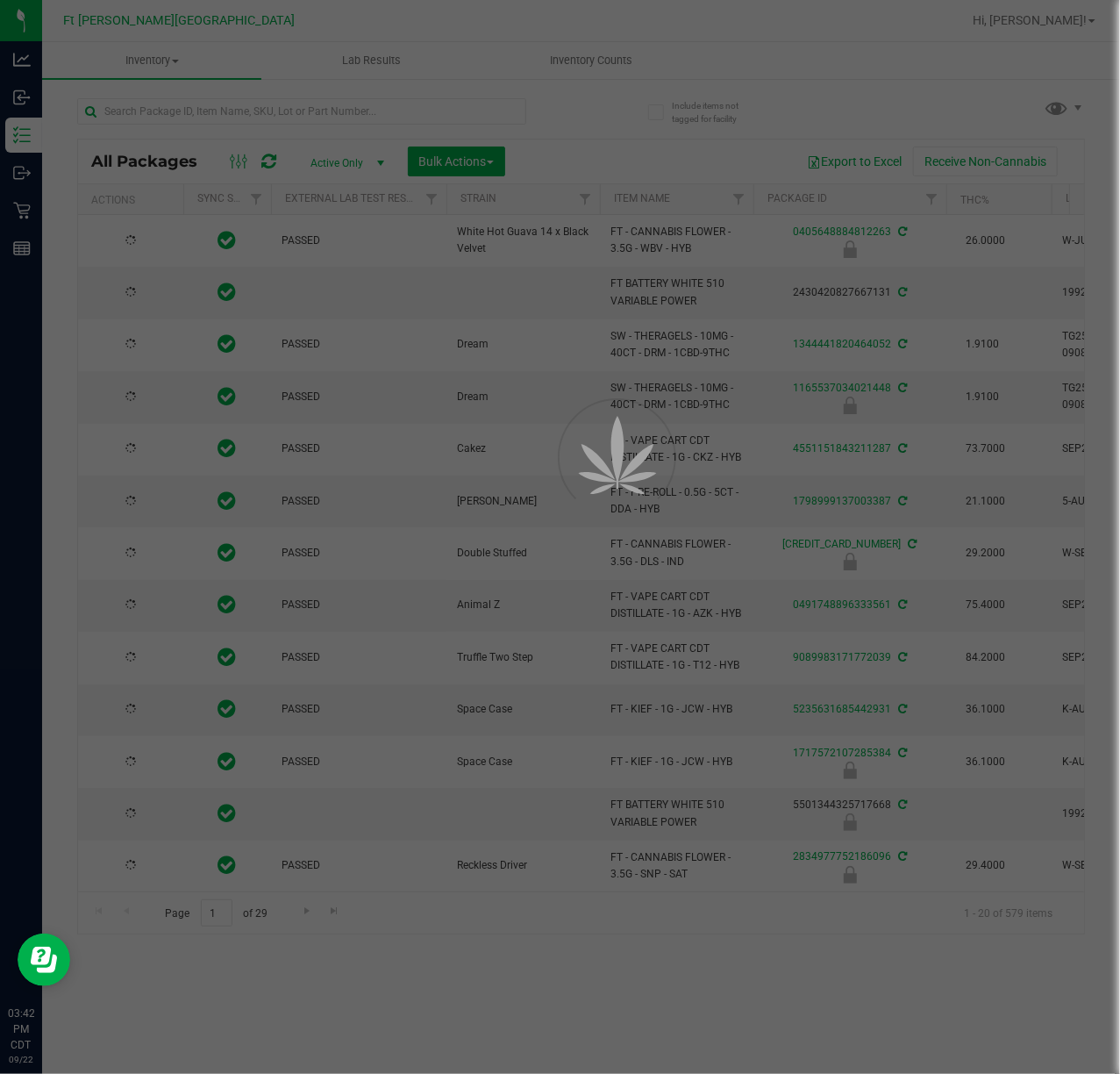
click at [225, 112] on div at bounding box center [560, 537] width 1120 height 1074
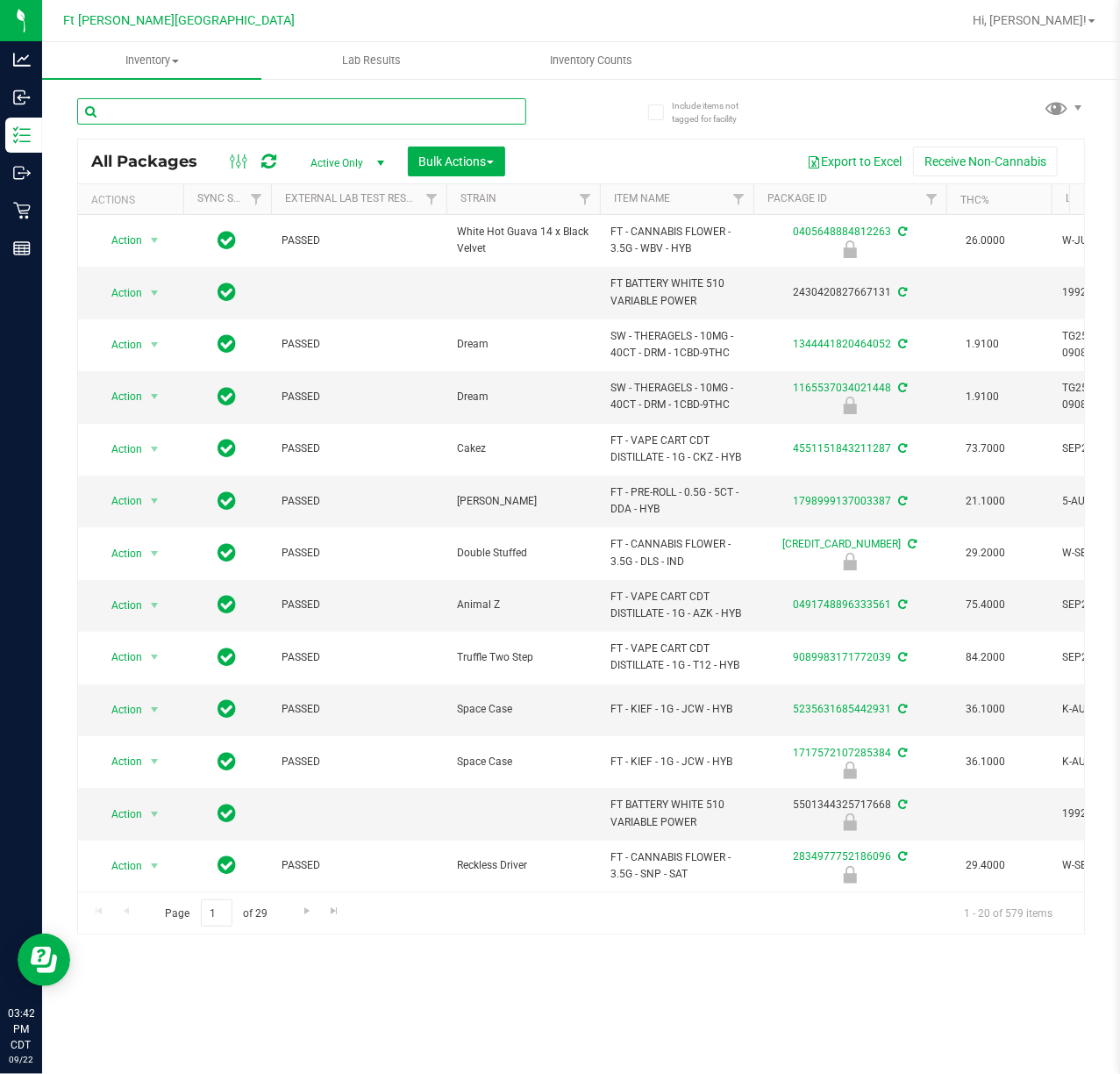
click at [225, 109] on input "text" at bounding box center [301, 111] width 449 height 26
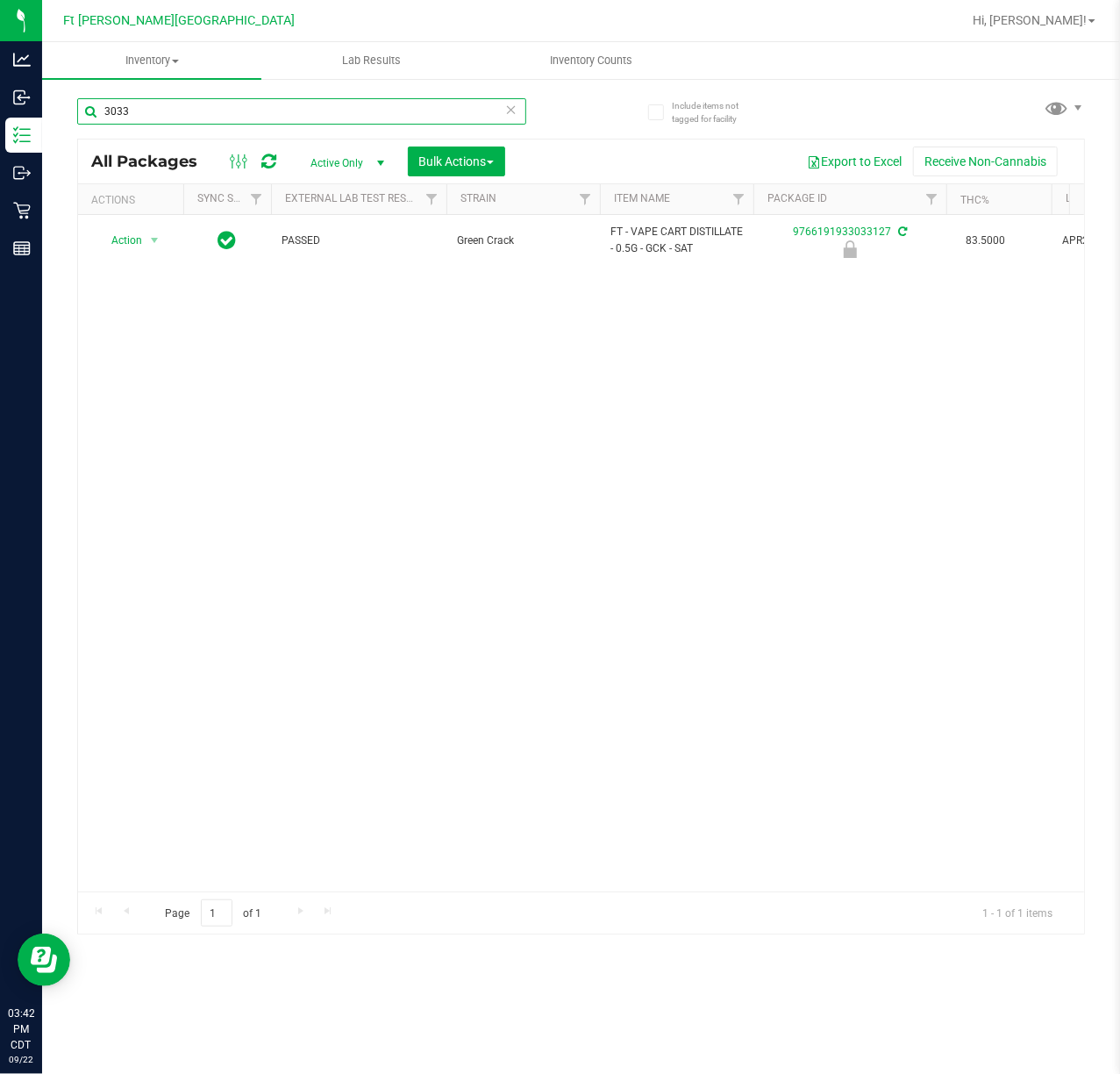
drag, startPoint x: 174, startPoint y: 118, endPoint x: -130, endPoint y: 133, distance: 304.4
click at [0, 133] on html "Analytics Inbound Inventory Outbound Retail Reports 03:42 PM CDT [DATE] 09/22 F…" at bounding box center [560, 537] width 1120 height 1074
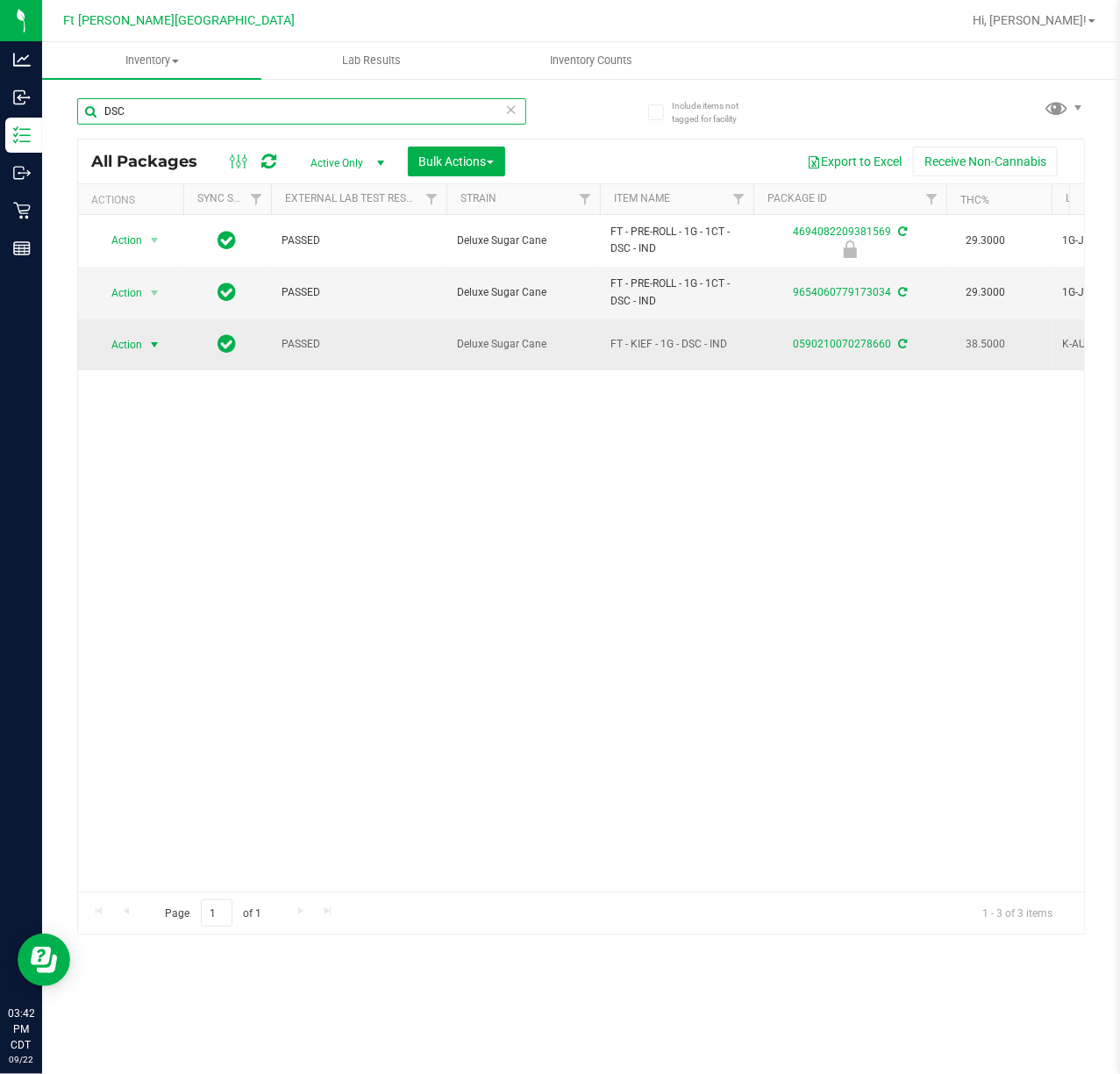
type input "DSC"
click at [123, 343] on span "Action" at bounding box center [119, 344] width 47 height 25
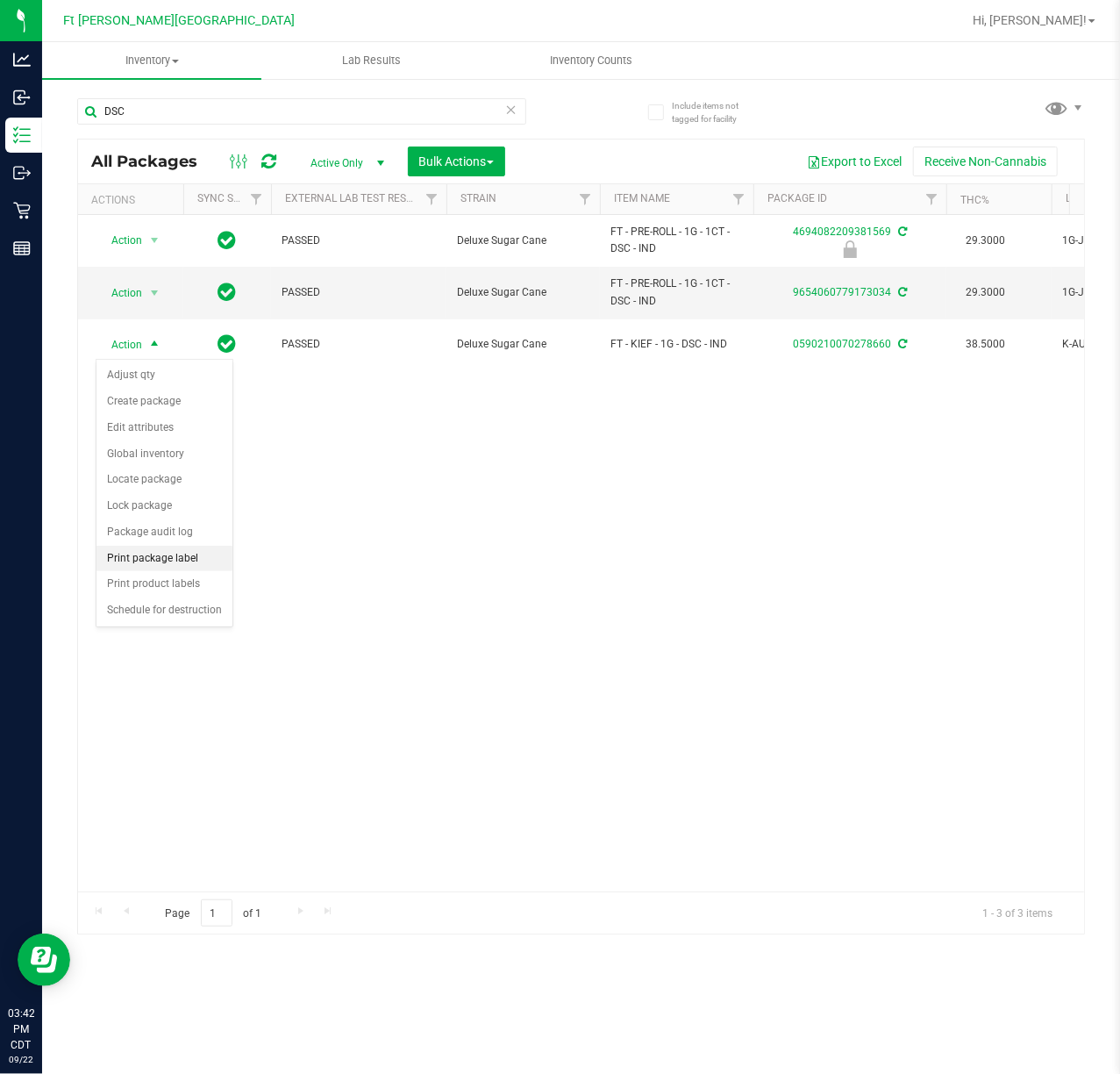
click at [117, 568] on li "Print package label" at bounding box center [164, 558] width 136 height 26
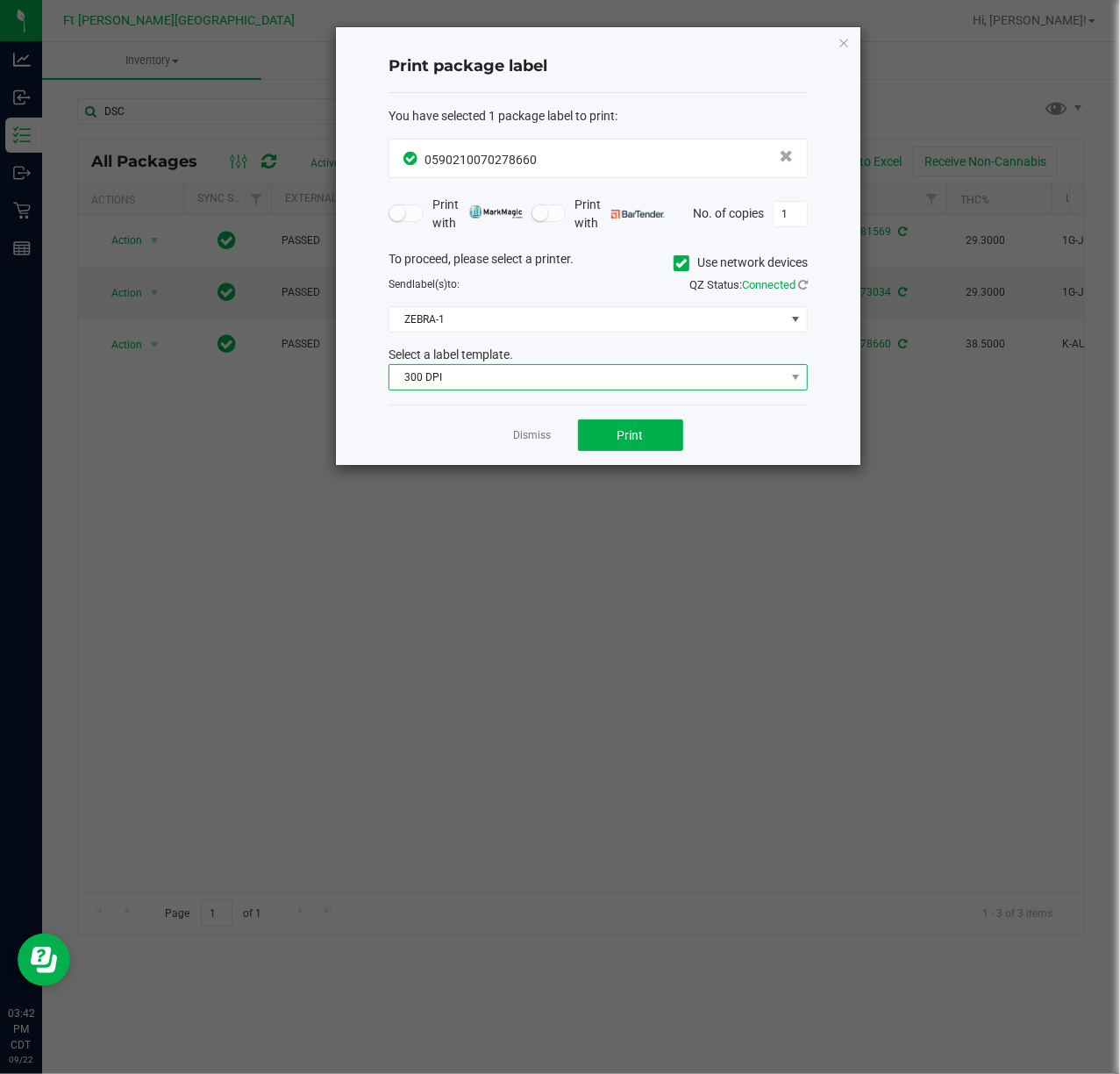
click at [488, 377] on span "300 DPI" at bounding box center [587, 377] width 395 height 25
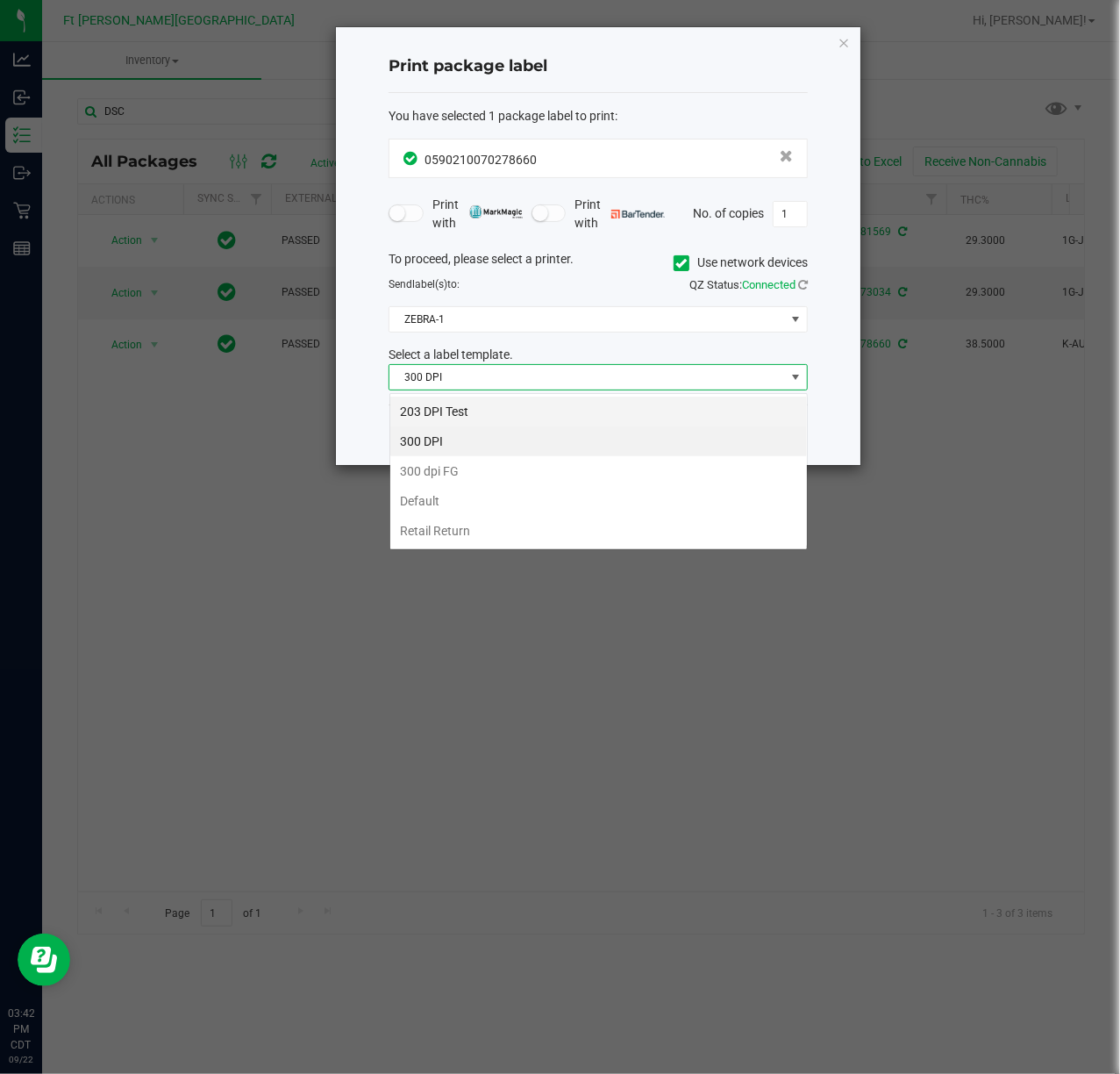
scroll to position [26, 418]
click at [470, 409] on li "203 DPI Test" at bounding box center [599, 411] width 417 height 30
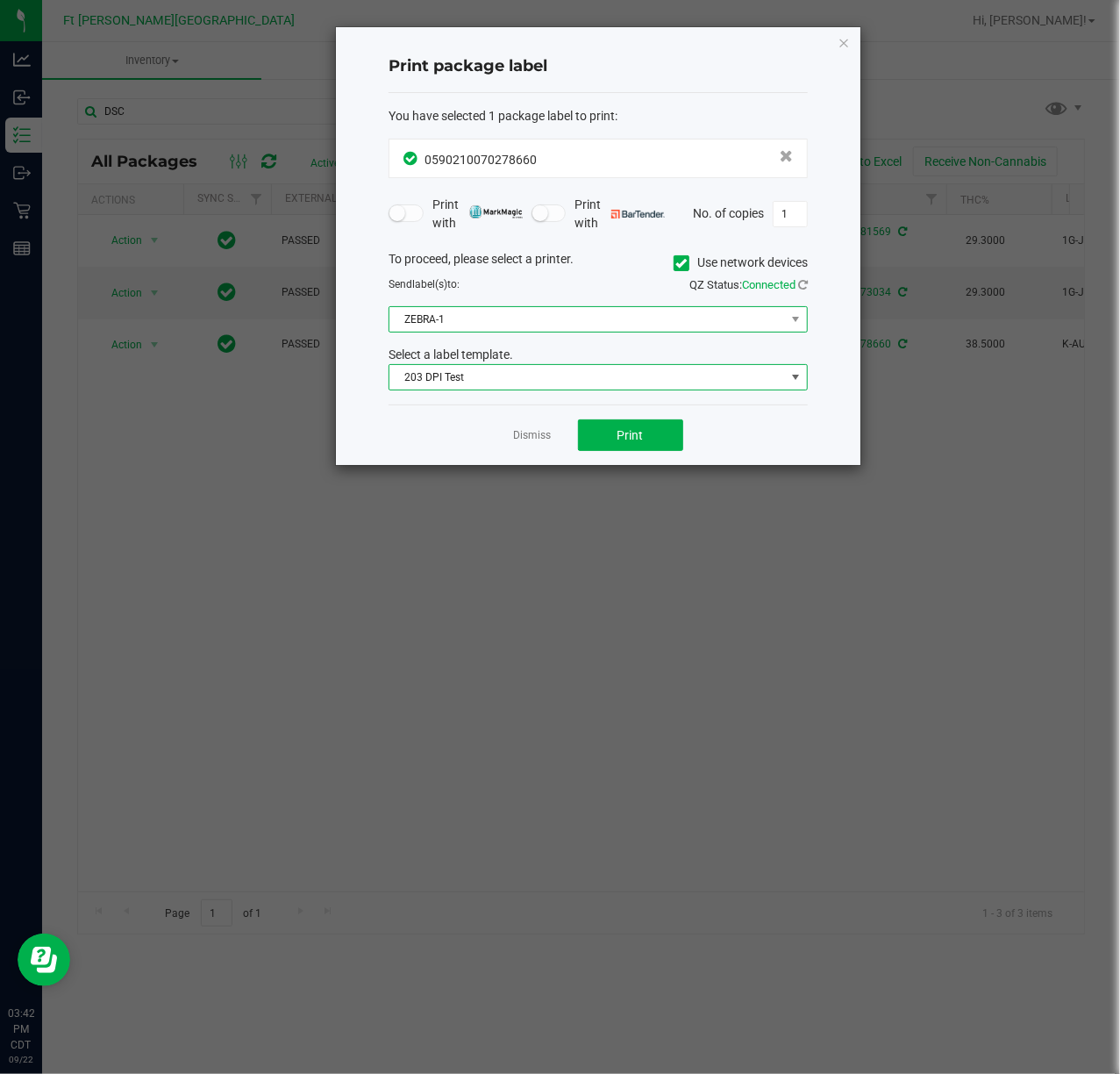
click at [454, 327] on span "ZEBRA-1" at bounding box center [587, 319] width 395 height 25
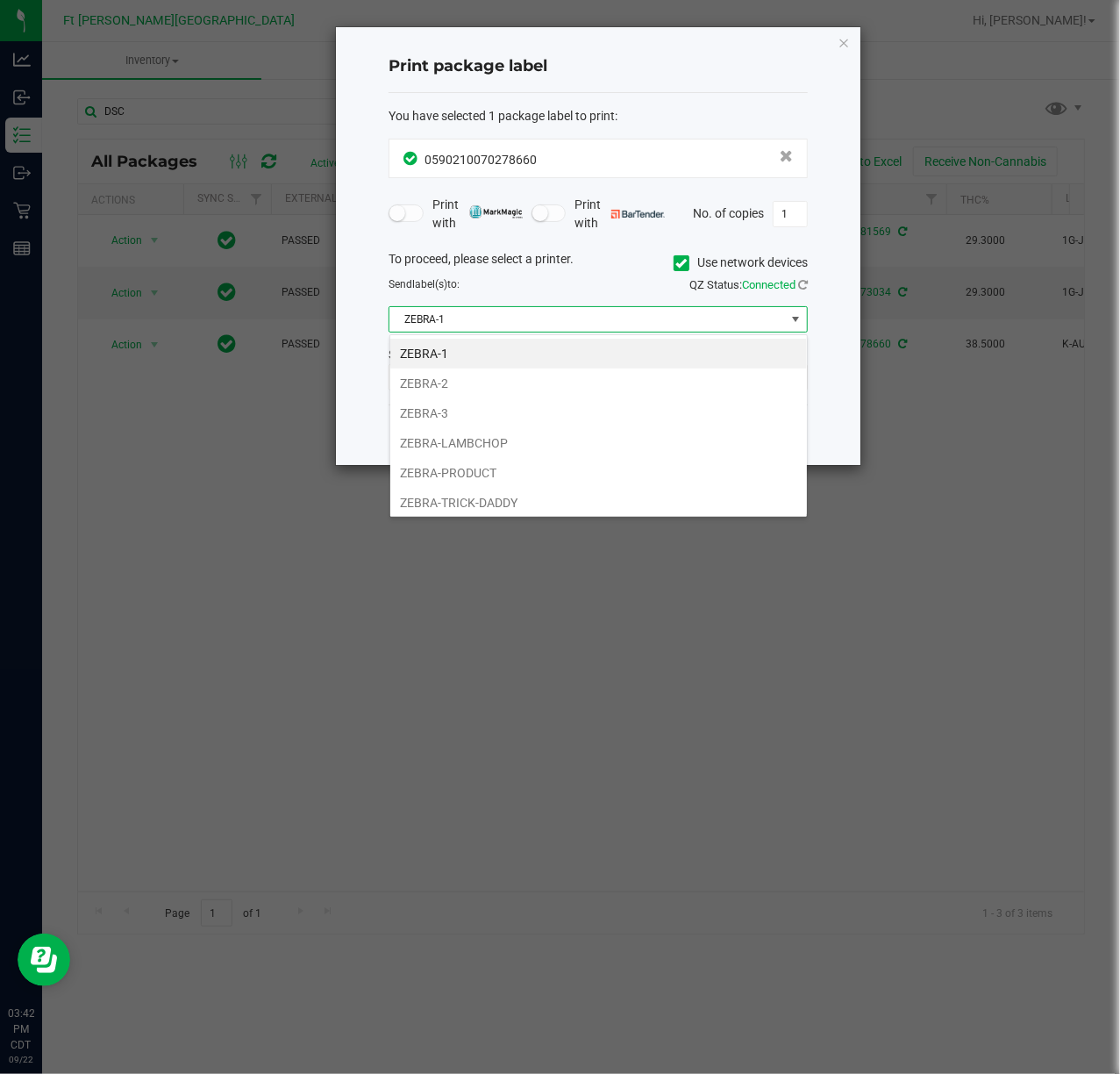
click at [456, 366] on li "ZEBRA-1" at bounding box center [599, 353] width 417 height 30
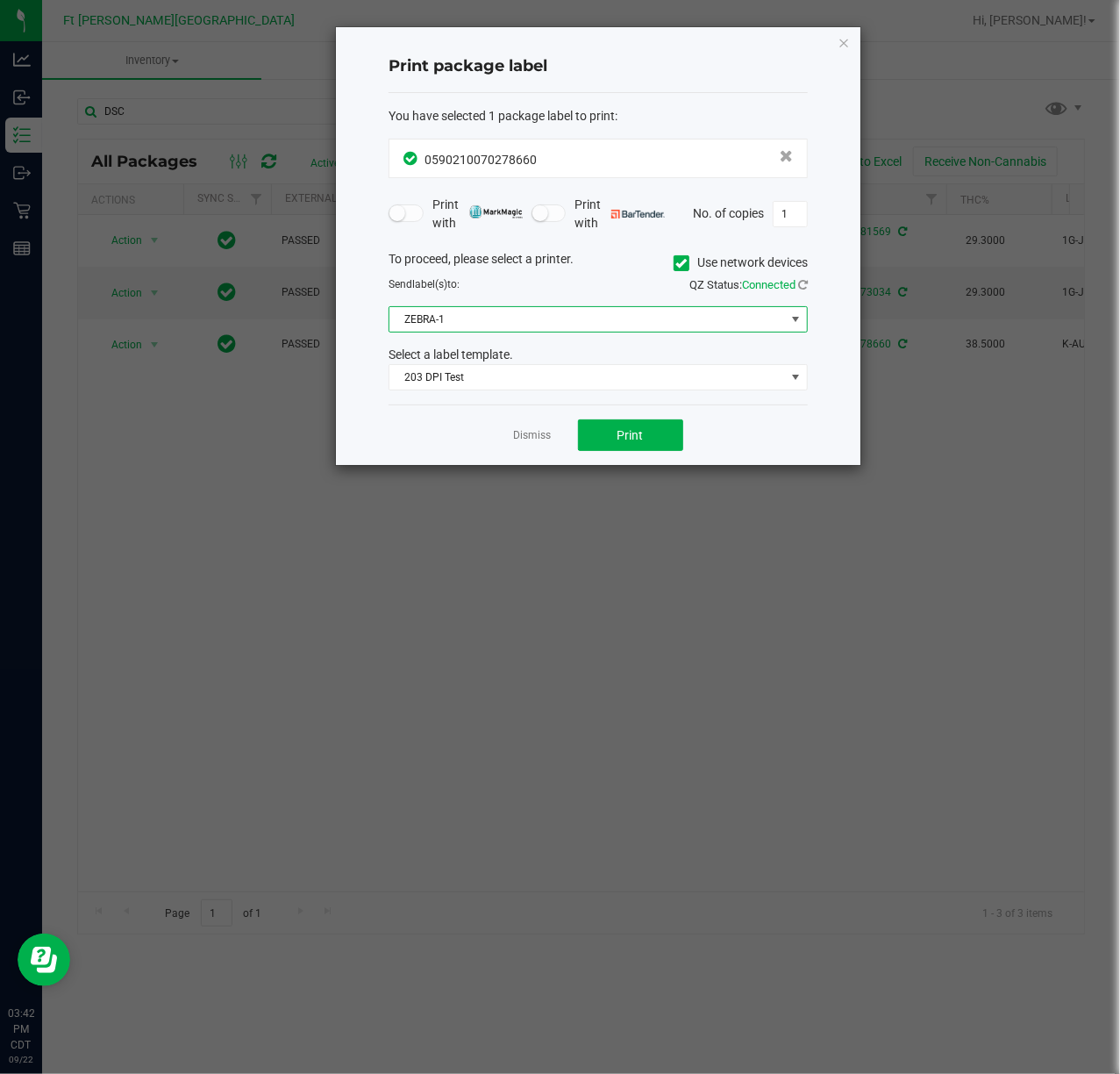
click at [460, 326] on span "ZEBRA-1" at bounding box center [587, 319] width 395 height 25
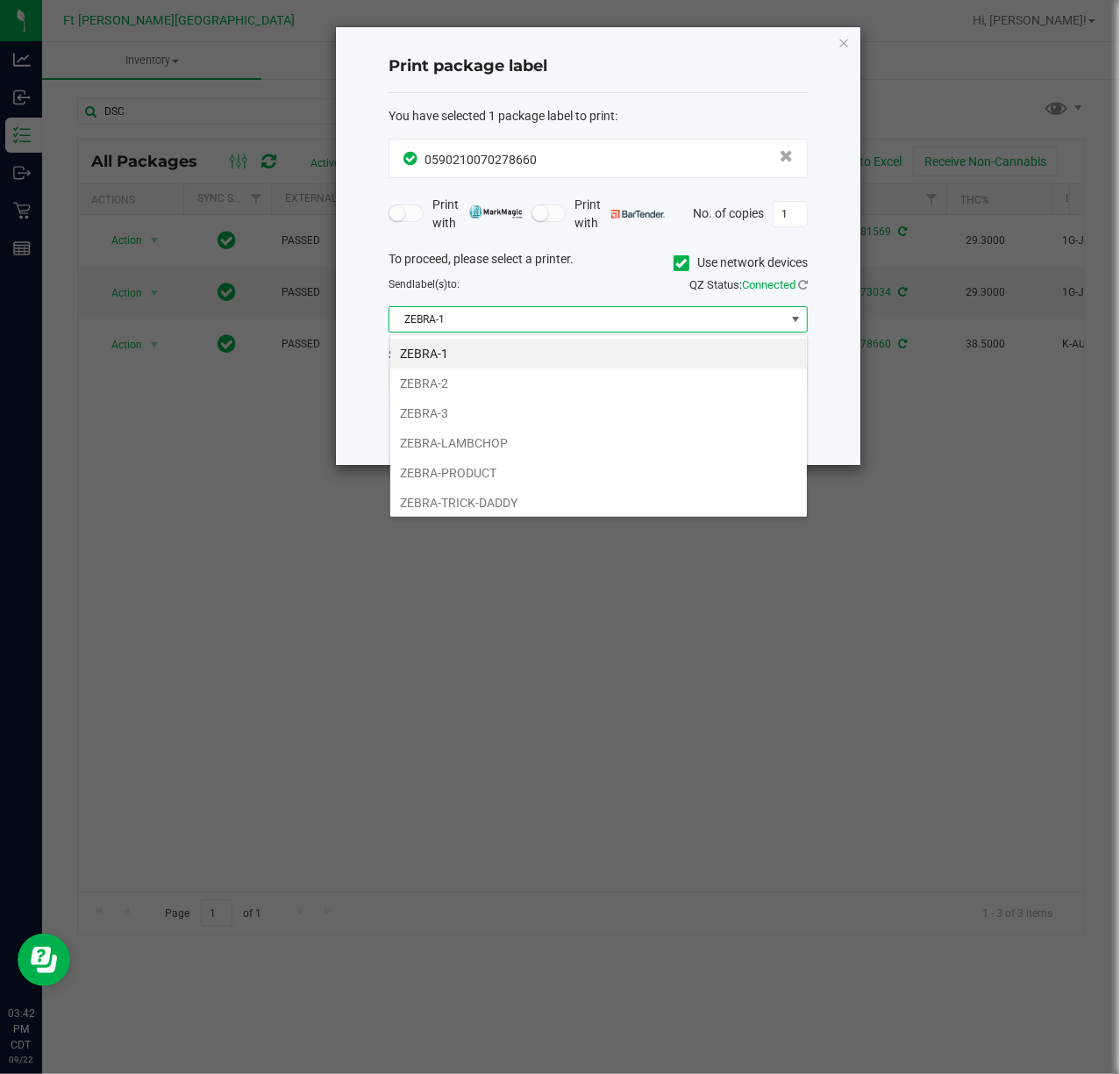
click at [433, 384] on li "ZEBRA-2" at bounding box center [599, 384] width 417 height 30
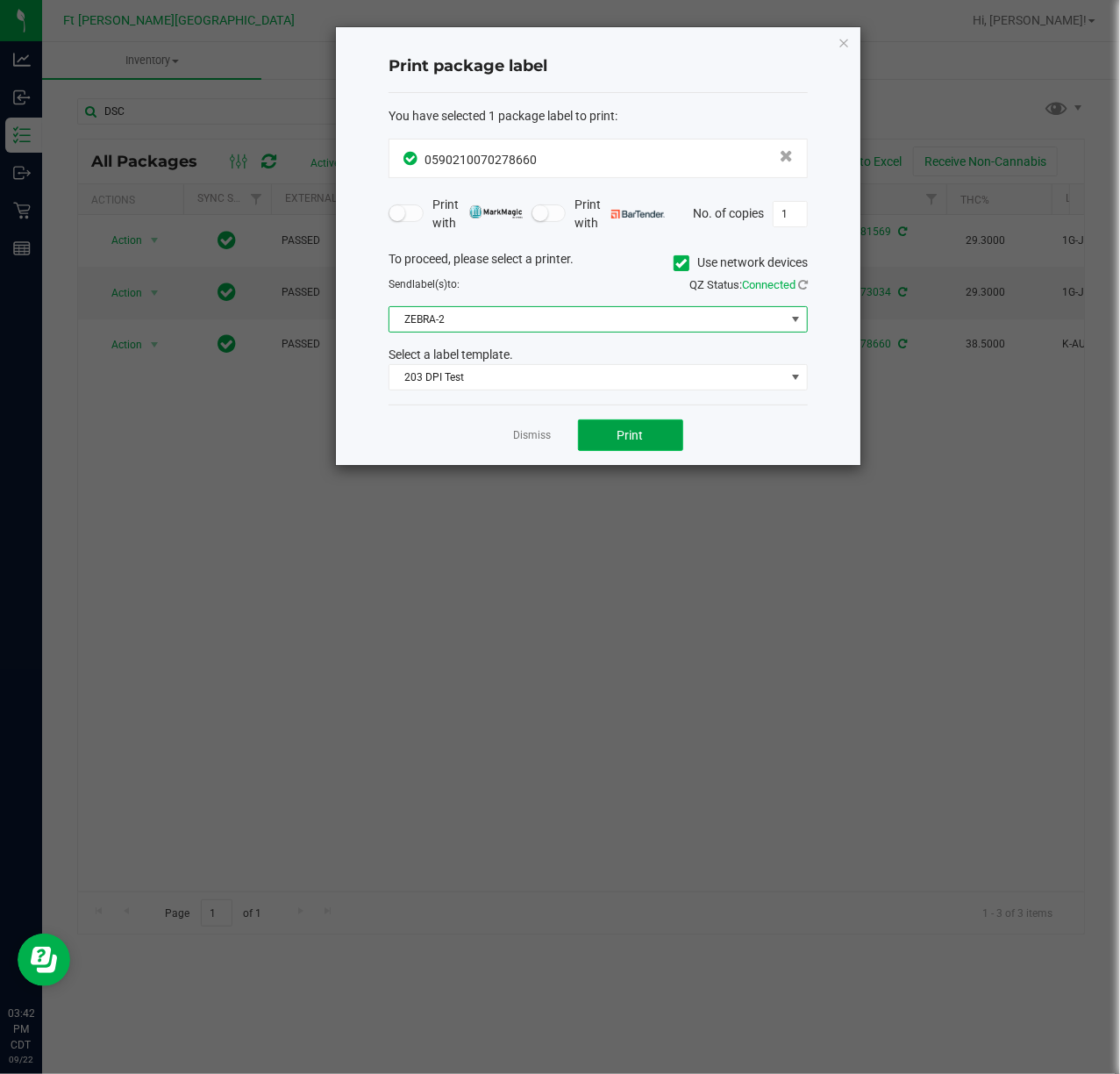
drag, startPoint x: 617, startPoint y: 433, endPoint x: 607, endPoint y: 449, distance: 18.9
click at [617, 434] on span "Print" at bounding box center [630, 435] width 26 height 14
